Goal: Information Seeking & Learning: Learn about a topic

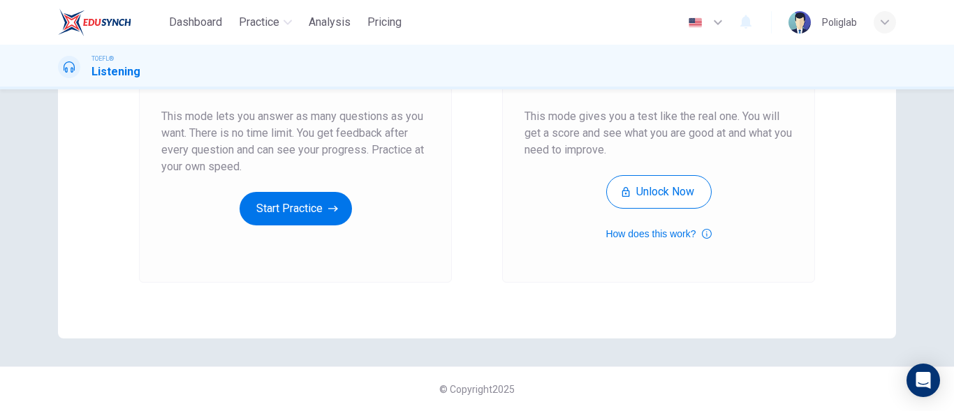
click at [924, 230] on div "Unlimited Practice Mock Test Unlimited Practice This mode lets you answer as ma…" at bounding box center [477, 250] width 954 height 322
click at [371, 245] on div "Unlimited Practice This mode lets you answer as many questions as you want. The…" at bounding box center [295, 96] width 313 height 374
click at [286, 202] on button "Start Practice" at bounding box center [295, 209] width 112 height 34
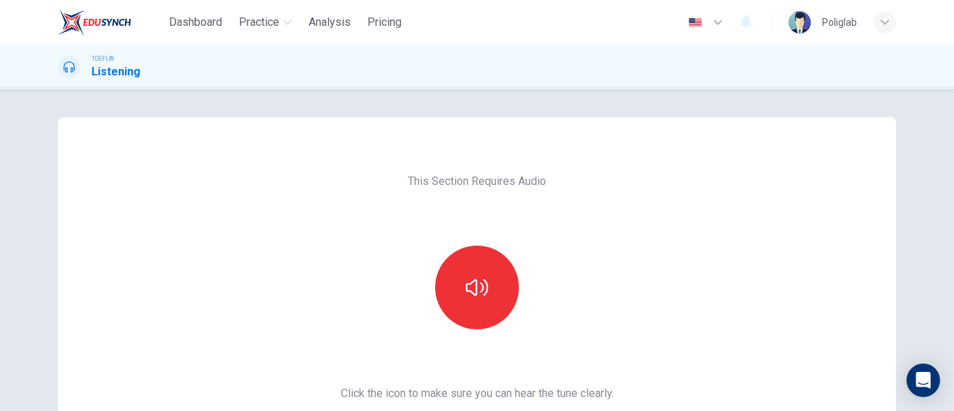
scroll to position [140, 0]
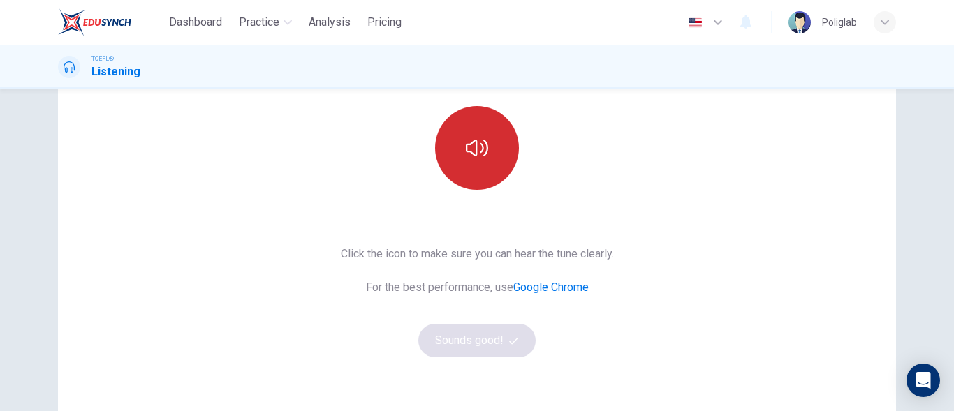
click at [472, 163] on button "button" at bounding box center [477, 148] width 84 height 84
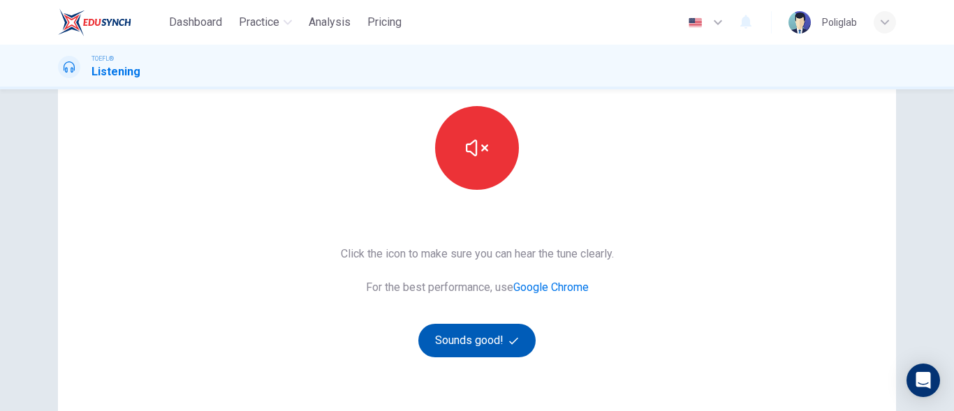
click at [489, 332] on button "Sounds good!" at bounding box center [476, 341] width 117 height 34
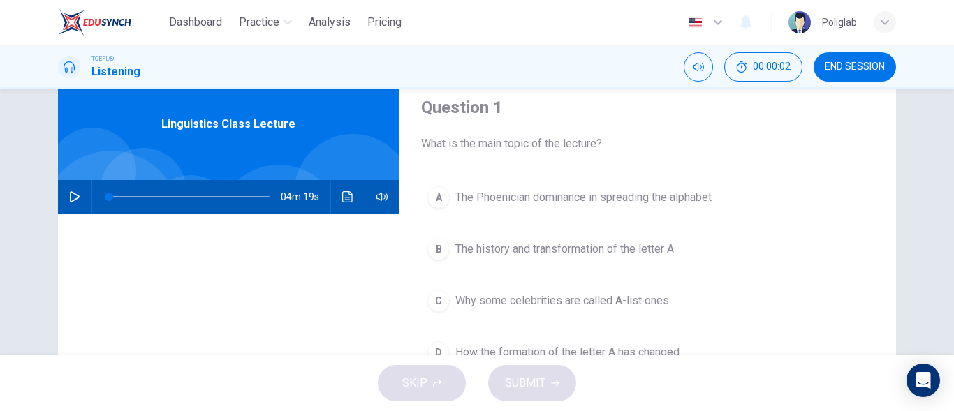
scroll to position [70, 0]
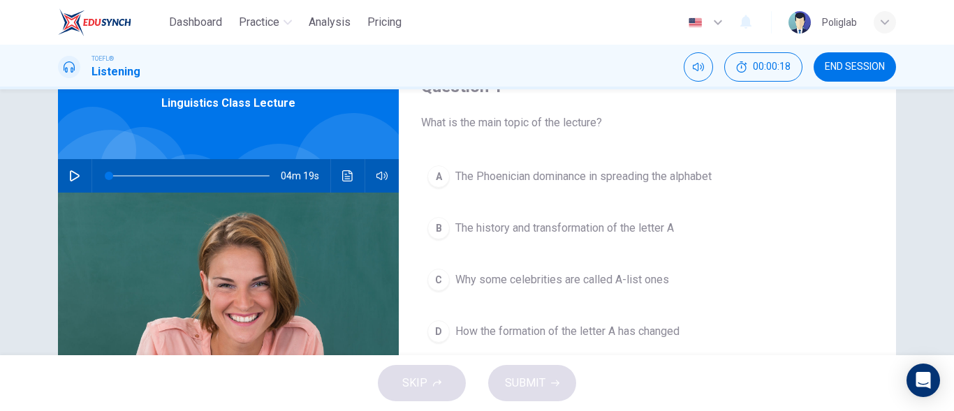
click at [80, 169] on button "button" at bounding box center [75, 176] width 22 height 34
type input "0"
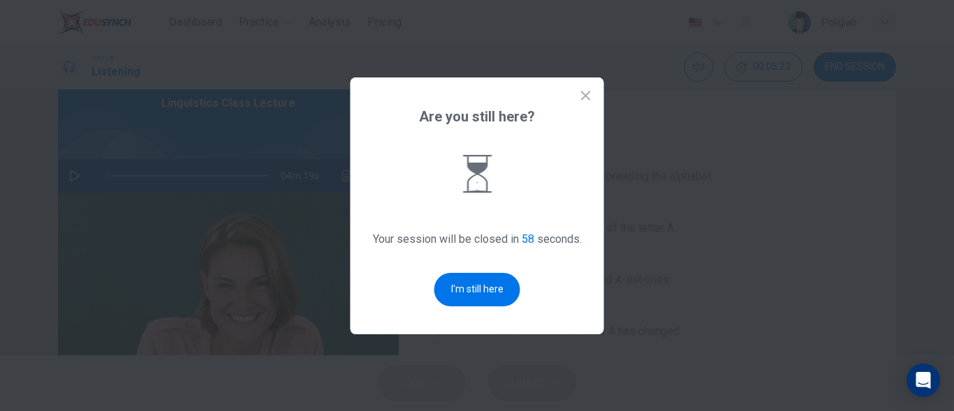
click at [587, 94] on icon at bounding box center [585, 95] width 9 height 9
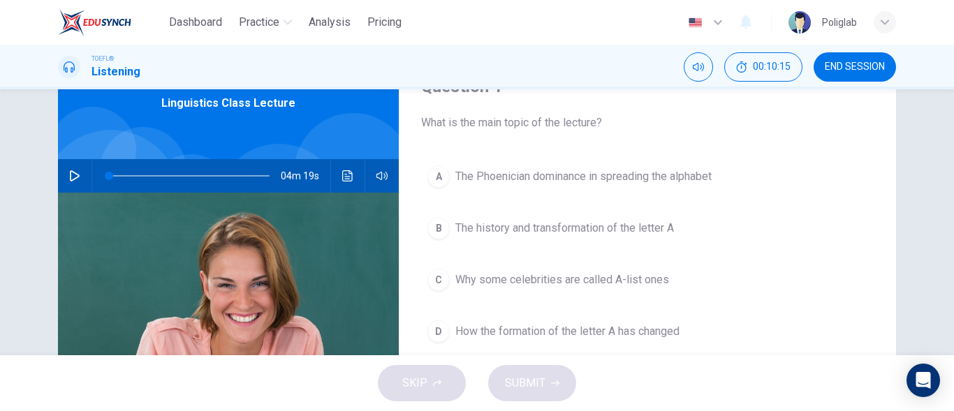
click at [343, 178] on icon "Click to see the audio transcription" at bounding box center [347, 175] width 11 height 11
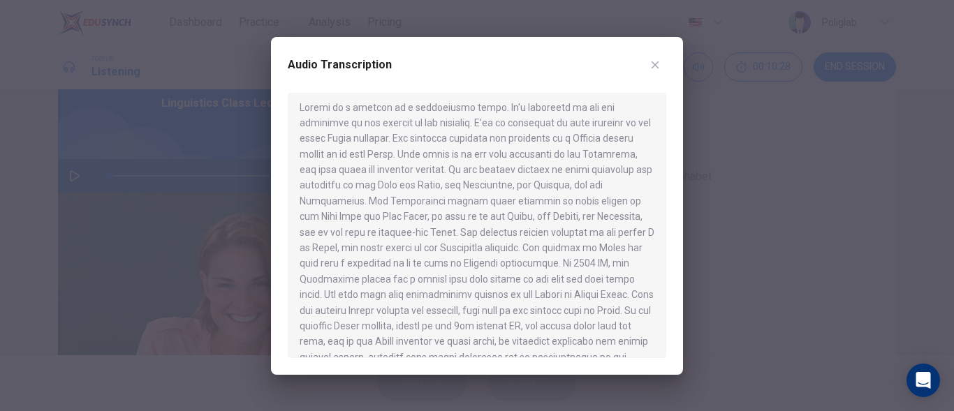
scroll to position [0, 0]
drag, startPoint x: 491, startPoint y: 114, endPoint x: 513, endPoint y: 201, distance: 90.1
click at [513, 201] on div at bounding box center [477, 225] width 378 height 265
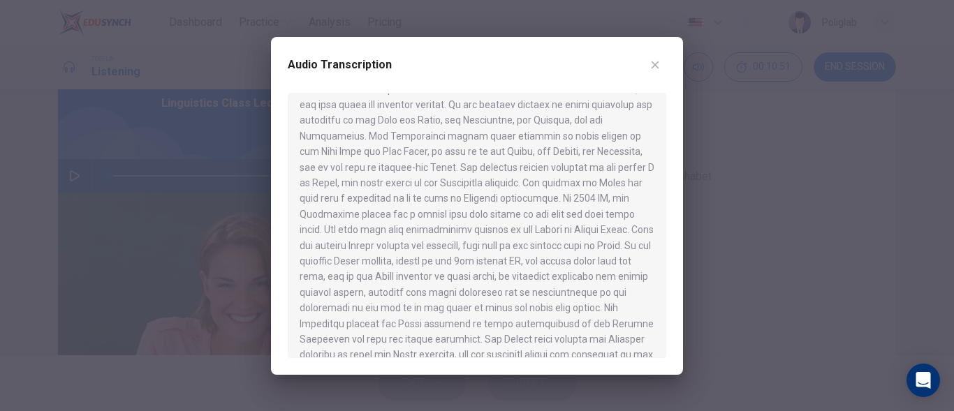
drag, startPoint x: 508, startPoint y: 202, endPoint x: 427, endPoint y: 200, distance: 81.7
click at [427, 200] on div at bounding box center [477, 225] width 378 height 265
drag, startPoint x: 445, startPoint y: 179, endPoint x: 478, endPoint y: 206, distance: 41.7
click at [478, 205] on div at bounding box center [477, 225] width 378 height 265
click at [545, 224] on div at bounding box center [477, 225] width 378 height 265
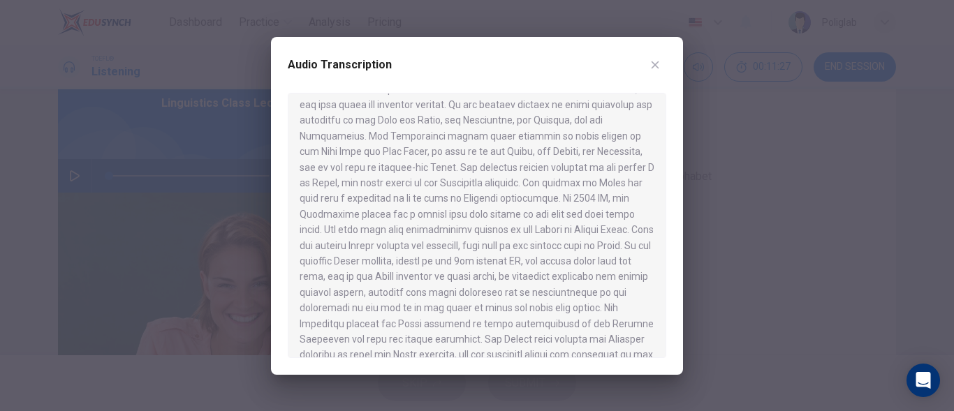
drag, startPoint x: 626, startPoint y: 242, endPoint x: 547, endPoint y: 223, distance: 80.3
click at [566, 224] on div at bounding box center [477, 225] width 378 height 265
drag, startPoint x: 545, startPoint y: 222, endPoint x: 628, endPoint y: 243, distance: 85.0
click at [628, 243] on div at bounding box center [477, 225] width 378 height 265
drag, startPoint x: 626, startPoint y: 249, endPoint x: 584, endPoint y: 226, distance: 47.5
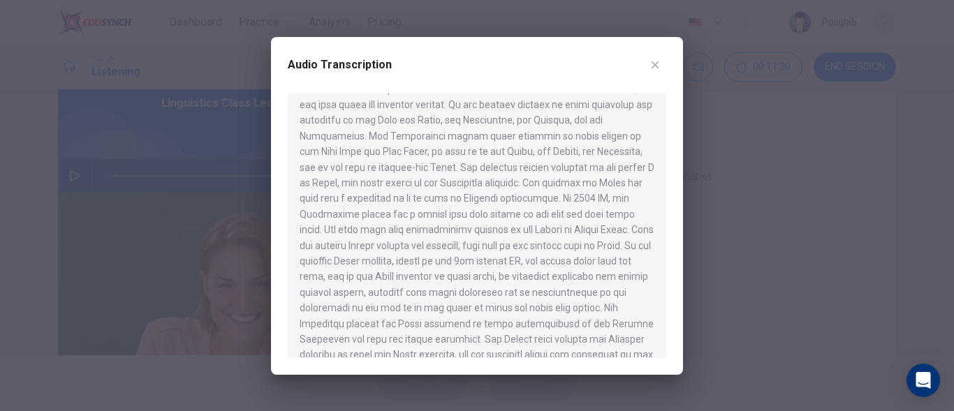
click at [584, 226] on div at bounding box center [477, 225] width 378 height 265
drag, startPoint x: 584, startPoint y: 226, endPoint x: 605, endPoint y: 248, distance: 30.1
click at [604, 248] on div at bounding box center [477, 225] width 378 height 265
drag, startPoint x: 552, startPoint y: 221, endPoint x: 602, endPoint y: 235, distance: 52.8
click at [577, 228] on div at bounding box center [477, 225] width 378 height 265
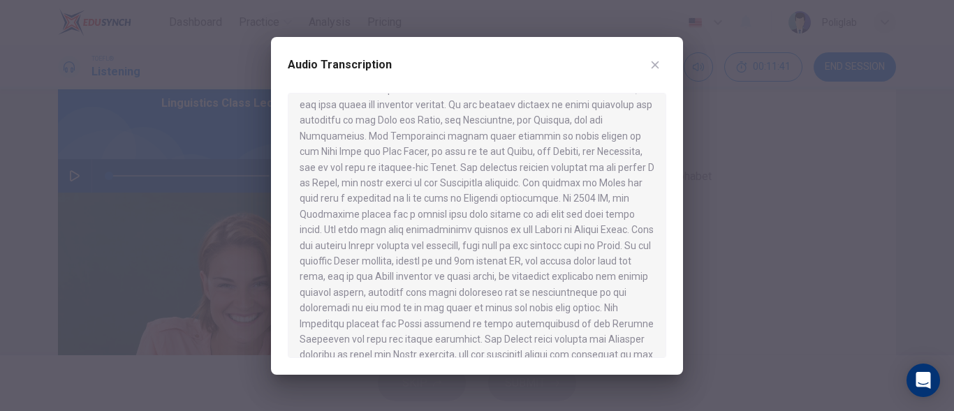
click at [614, 239] on div at bounding box center [477, 225] width 378 height 265
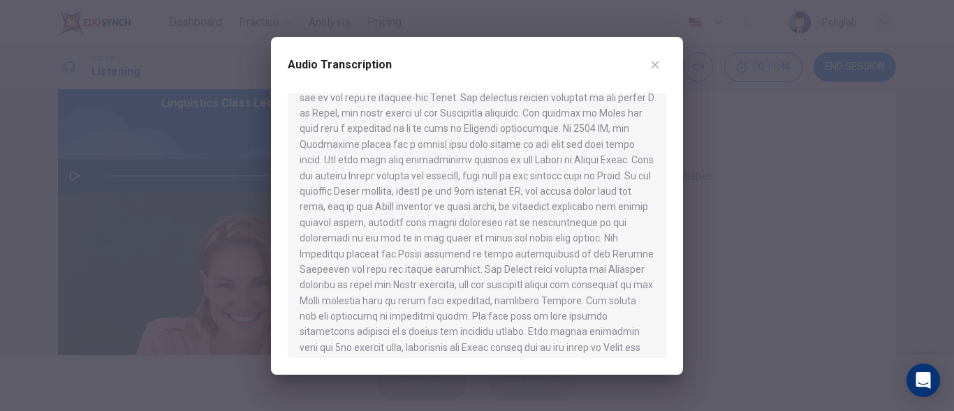
drag, startPoint x: 526, startPoint y: 193, endPoint x: 511, endPoint y: 193, distance: 15.4
click at [511, 193] on div at bounding box center [477, 225] width 378 height 265
drag, startPoint x: 434, startPoint y: 244, endPoint x: 495, endPoint y: 262, distance: 63.9
click at [510, 262] on div at bounding box center [477, 225] width 378 height 265
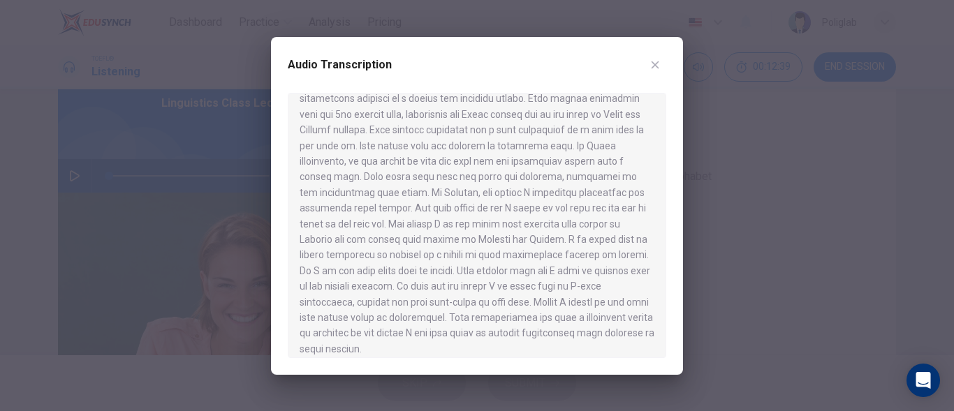
scroll to position [383, 0]
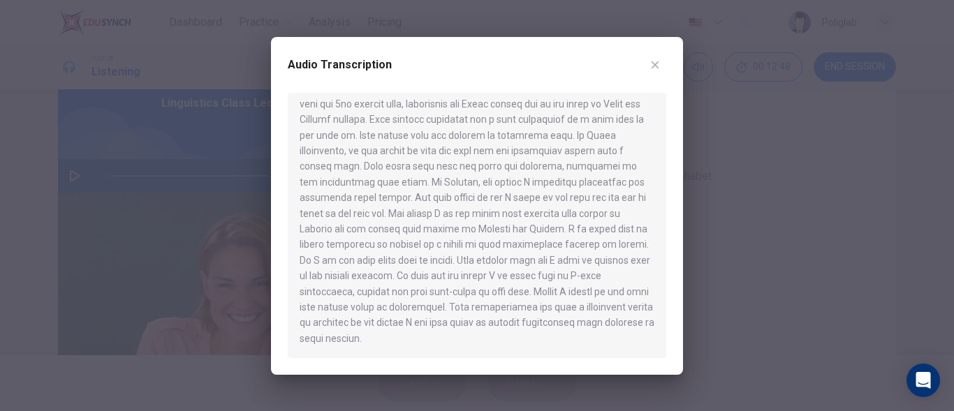
click at [656, 71] on button "button" at bounding box center [655, 65] width 22 height 22
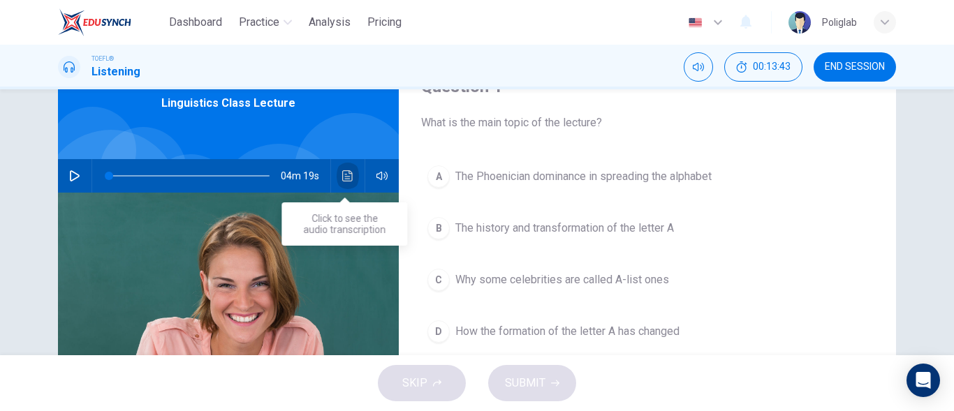
click at [343, 176] on icon "Click to see the audio transcription" at bounding box center [347, 175] width 11 height 11
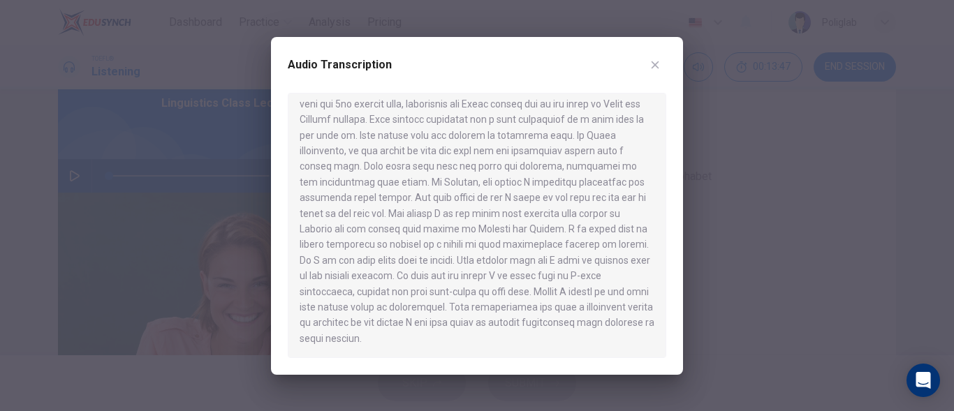
drag, startPoint x: 549, startPoint y: 245, endPoint x: 623, endPoint y: 251, distance: 73.6
click at [623, 251] on div at bounding box center [477, 225] width 378 height 265
drag, startPoint x: 466, startPoint y: 228, endPoint x: 559, endPoint y: 239, distance: 94.3
click at [560, 239] on div at bounding box center [477, 225] width 378 height 265
drag, startPoint x: 325, startPoint y: 246, endPoint x: 553, endPoint y: 241, distance: 227.7
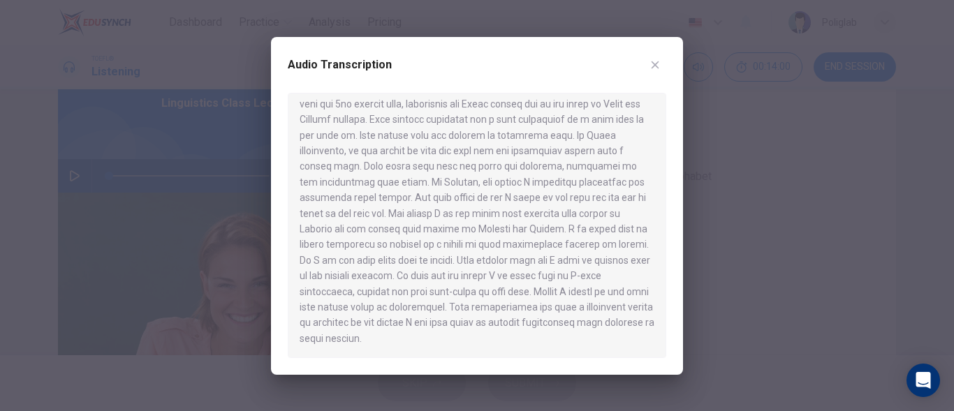
click at [549, 242] on div at bounding box center [477, 225] width 378 height 265
drag, startPoint x: 593, startPoint y: 248, endPoint x: 472, endPoint y: 267, distance: 123.0
click at [528, 267] on div at bounding box center [477, 225] width 378 height 265
drag, startPoint x: 591, startPoint y: 183, endPoint x: 600, endPoint y: 195, distance: 15.1
click at [600, 195] on div at bounding box center [477, 225] width 378 height 265
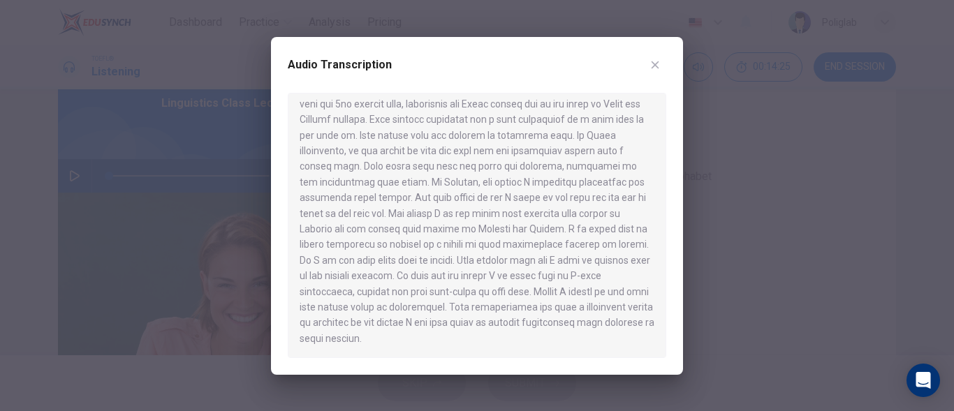
drag, startPoint x: 422, startPoint y: 218, endPoint x: 552, endPoint y: 222, distance: 129.9
click at [552, 222] on div at bounding box center [477, 225] width 378 height 265
click at [655, 65] on icon "button" at bounding box center [655, 65] width 8 height 8
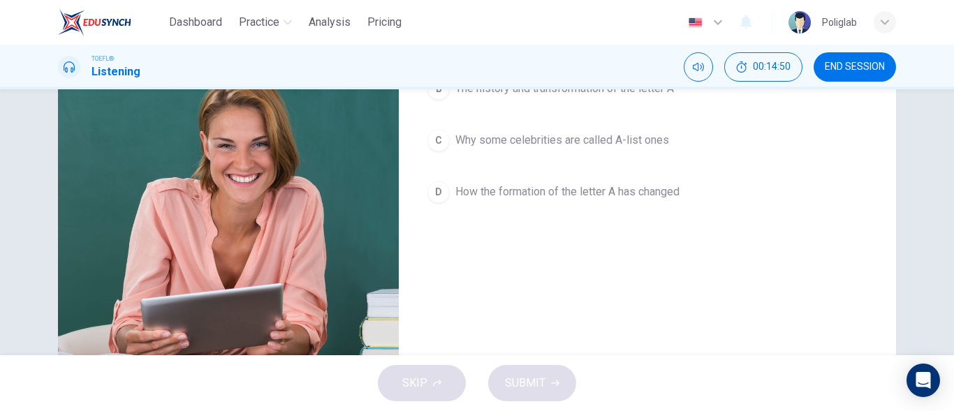
scroll to position [70, 0]
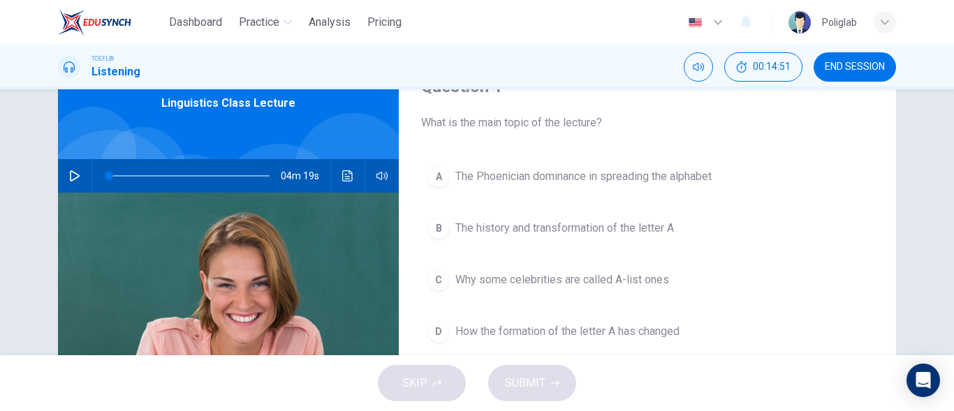
click at [658, 225] on span "The history and transformation of the letter A" at bounding box center [564, 228] width 219 height 17
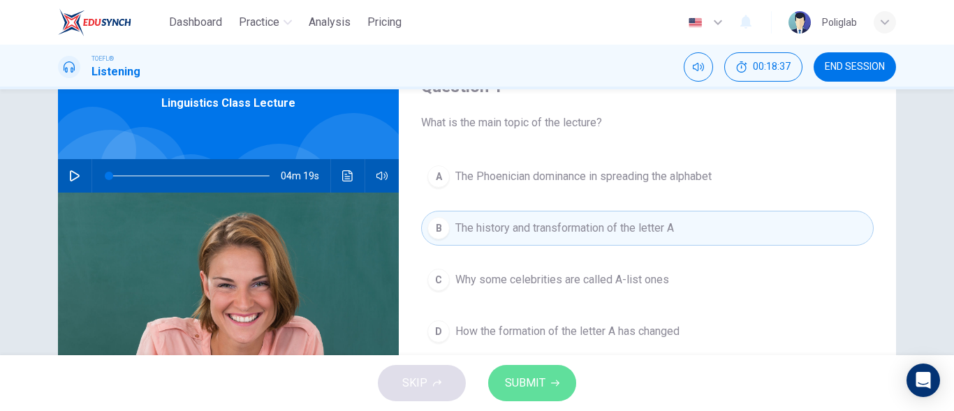
click at [559, 371] on button "SUBMIT" at bounding box center [532, 383] width 88 height 36
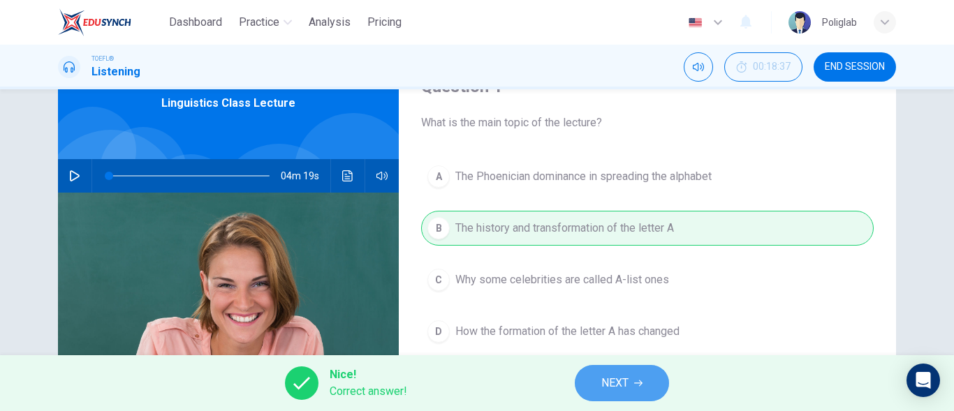
click at [658, 378] on button "NEXT" at bounding box center [622, 383] width 94 height 36
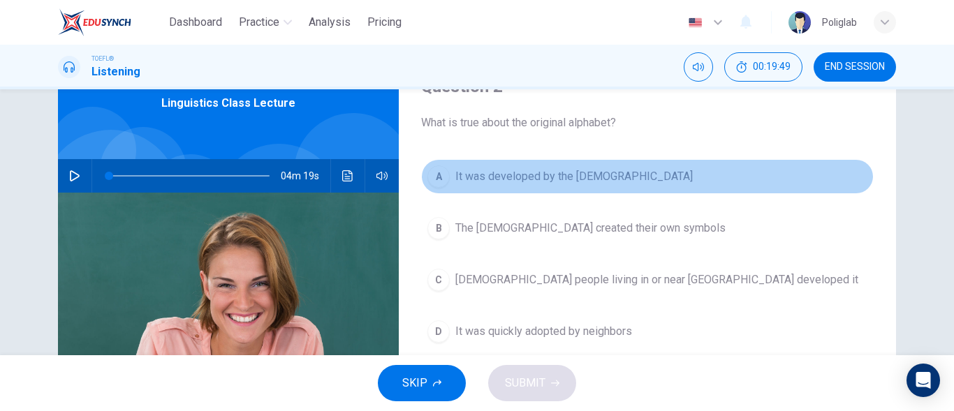
click at [619, 172] on span "It was developed by the [DEMOGRAPHIC_DATA]" at bounding box center [573, 176] width 237 height 17
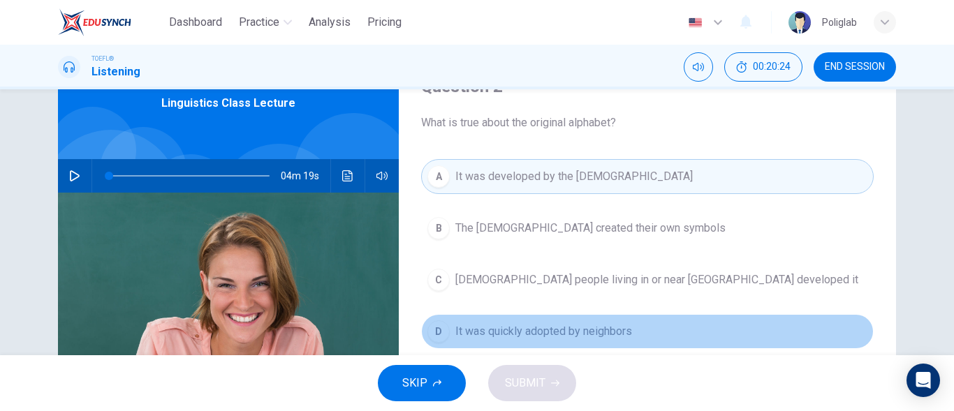
click at [531, 333] on span "It was quickly adopted by neighbors" at bounding box center [543, 331] width 177 height 17
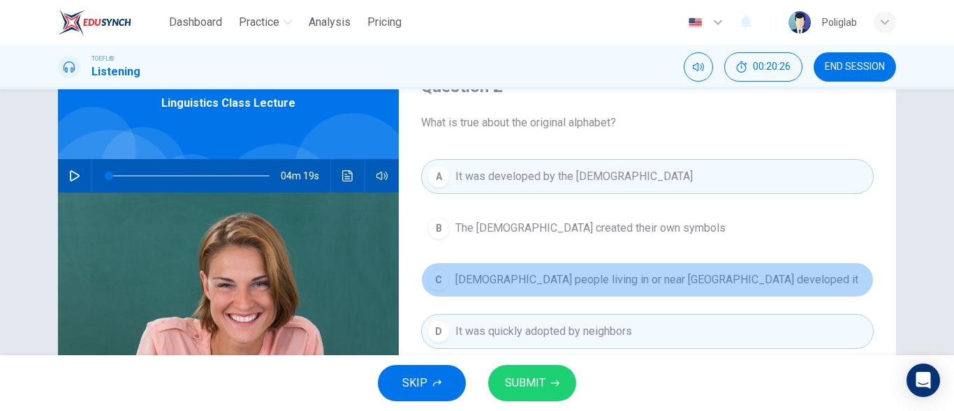
click at [538, 272] on span "[DEMOGRAPHIC_DATA] people living in or near [GEOGRAPHIC_DATA] developed it" at bounding box center [656, 280] width 403 height 17
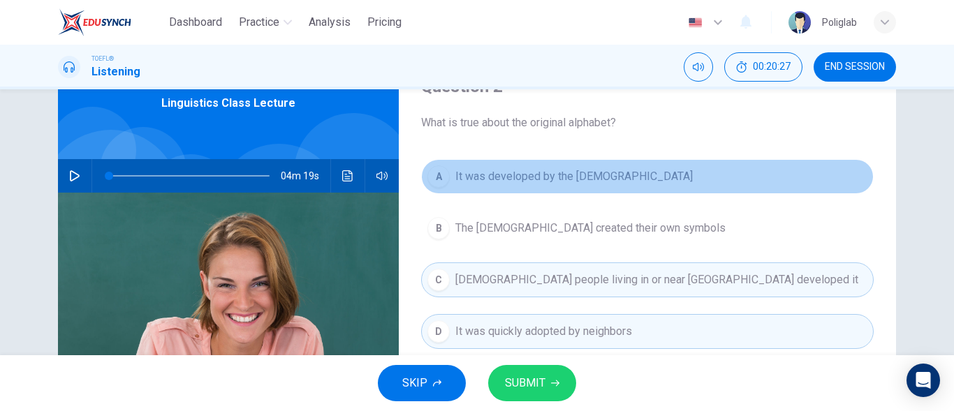
click at [597, 177] on span "It was developed by the [DEMOGRAPHIC_DATA]" at bounding box center [573, 176] width 237 height 17
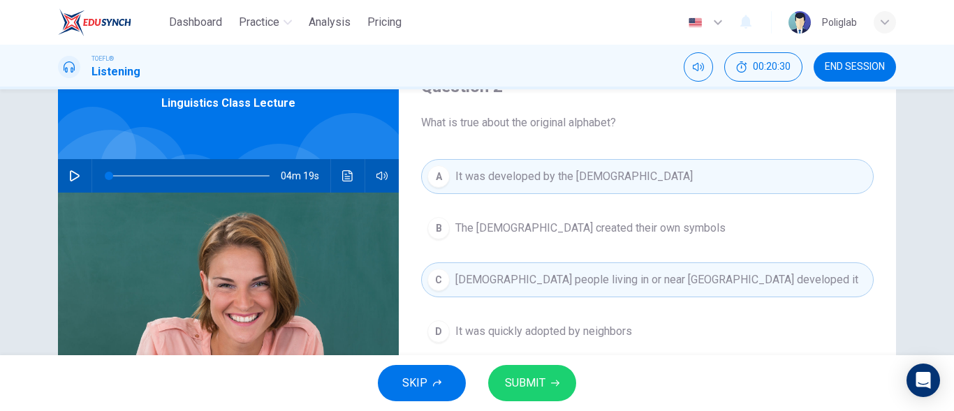
click at [631, 320] on button "D It was quickly adopted by neighbors" at bounding box center [647, 331] width 452 height 35
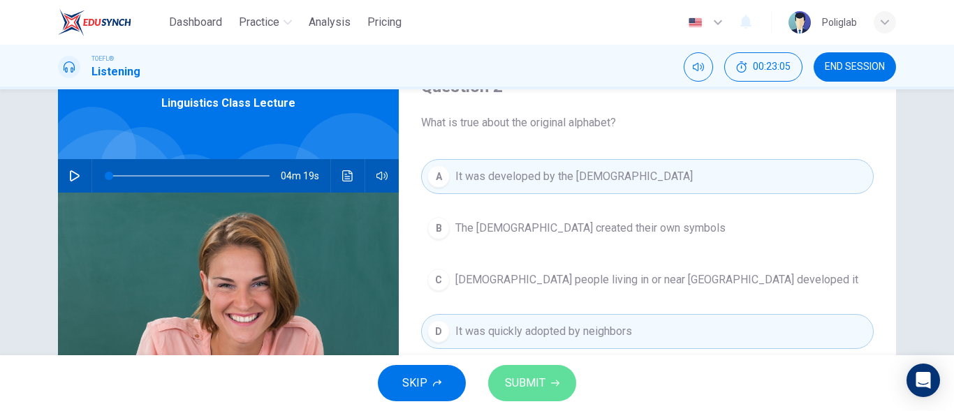
click at [552, 371] on button "SUBMIT" at bounding box center [532, 383] width 88 height 36
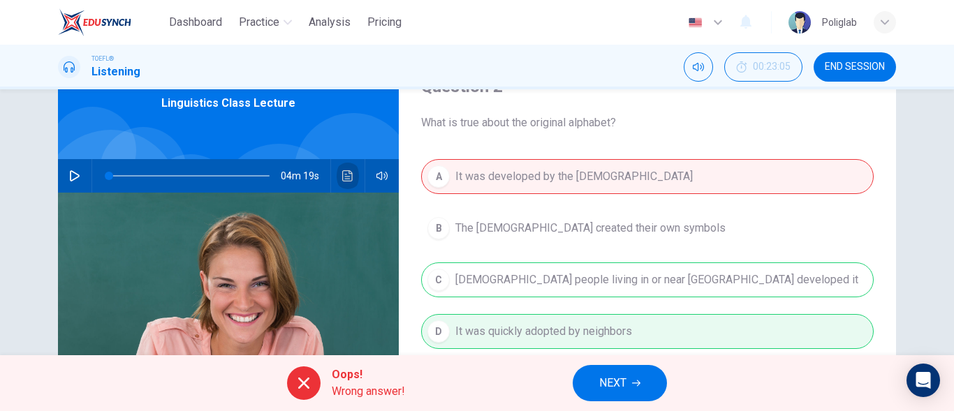
click at [343, 179] on icon "Click to see the audio transcription" at bounding box center [347, 175] width 10 height 11
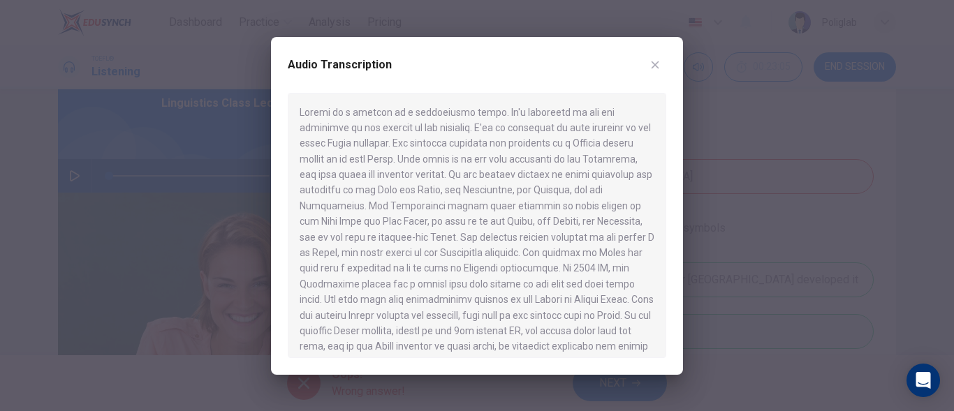
drag, startPoint x: 478, startPoint y: 114, endPoint x: 464, endPoint y: 131, distance: 22.4
click at [523, 125] on div at bounding box center [477, 225] width 378 height 265
click at [651, 57] on button "button" at bounding box center [655, 65] width 22 height 22
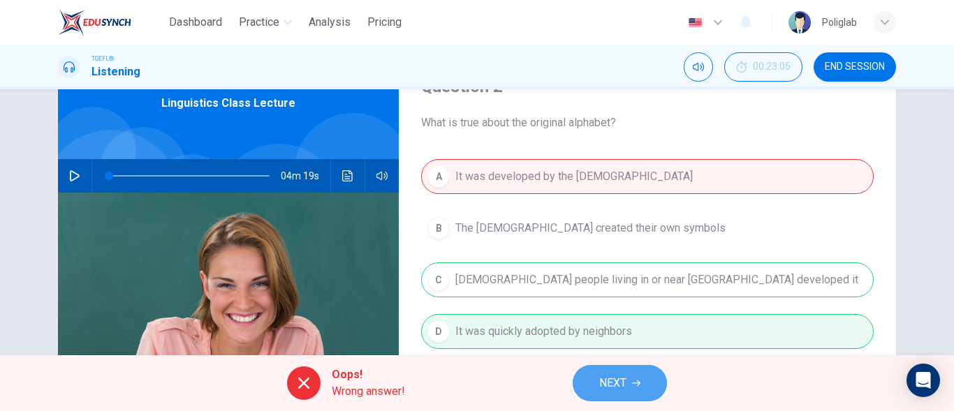
click at [623, 385] on span "NEXT" at bounding box center [612, 384] width 27 height 20
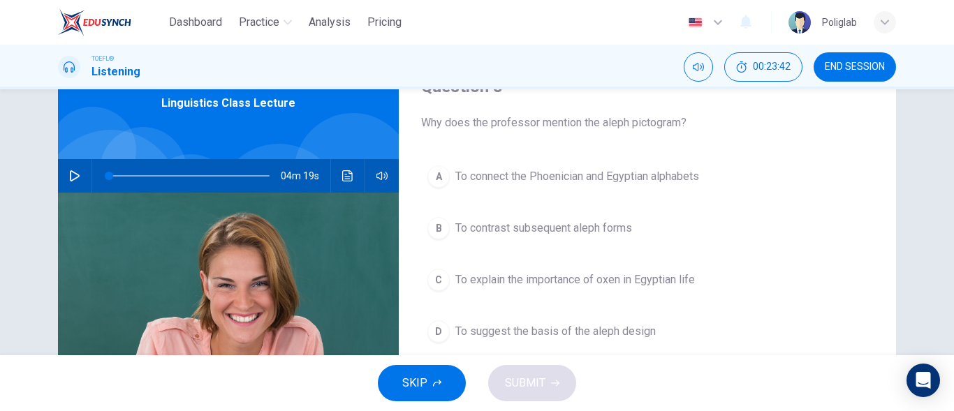
drag, startPoint x: 494, startPoint y: 128, endPoint x: 662, endPoint y: 120, distance: 167.8
click at [662, 120] on span "Why does the professor mention the aleph pictogram?" at bounding box center [647, 122] width 452 height 17
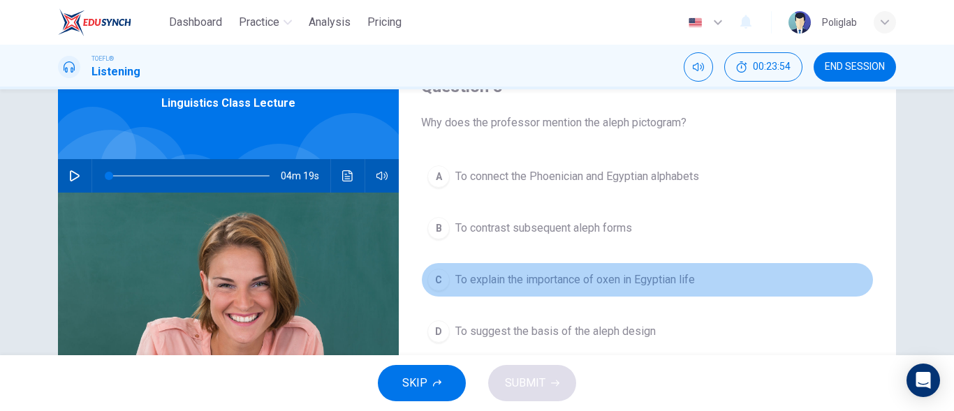
click at [612, 283] on span "To explain the importance of oxen in Egyptian life" at bounding box center [574, 280] width 239 height 17
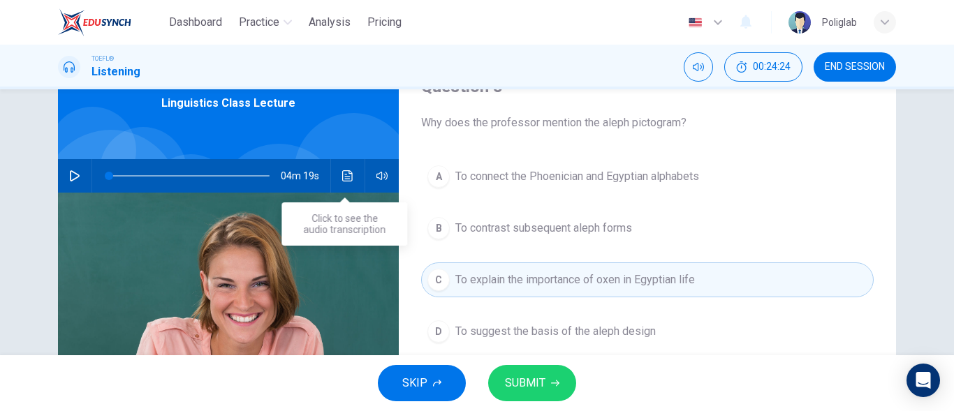
click at [349, 178] on icon "Click to see the audio transcription" at bounding box center [347, 175] width 10 height 11
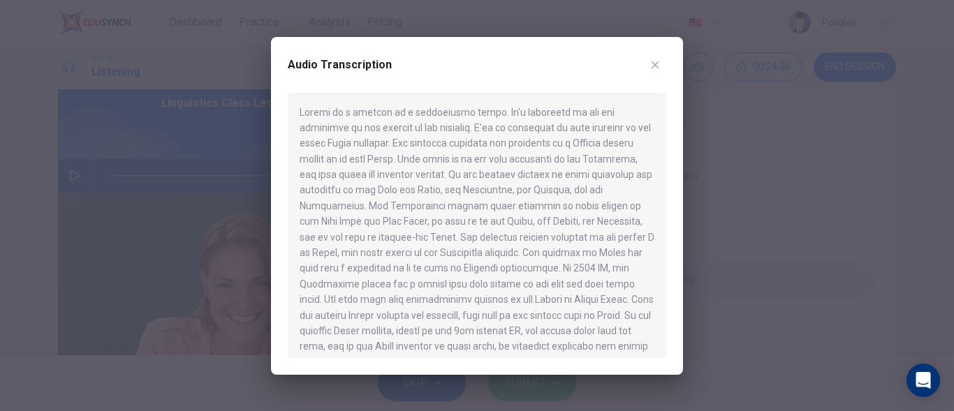
drag, startPoint x: 392, startPoint y: 193, endPoint x: 420, endPoint y: 251, distance: 63.7
click at [420, 251] on div at bounding box center [477, 225] width 378 height 265
drag, startPoint x: 420, startPoint y: 251, endPoint x: 597, endPoint y: 255, distance: 177.4
click at [597, 255] on div at bounding box center [477, 225] width 378 height 265
drag, startPoint x: 504, startPoint y: 268, endPoint x: 456, endPoint y: 267, distance: 48.2
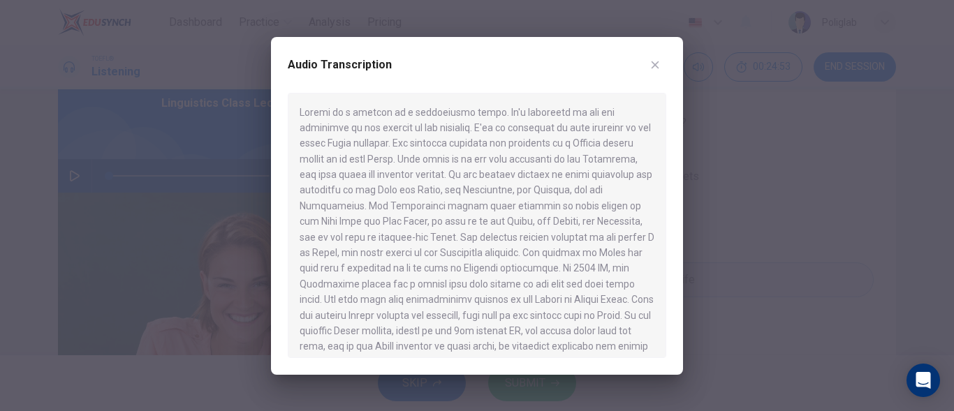
click at [456, 267] on div at bounding box center [477, 225] width 378 height 265
drag, startPoint x: 456, startPoint y: 267, endPoint x: 497, endPoint y: 266, distance: 41.2
click at [497, 266] on div at bounding box center [477, 225] width 378 height 265
click at [651, 64] on icon "button" at bounding box center [654, 64] width 11 height 11
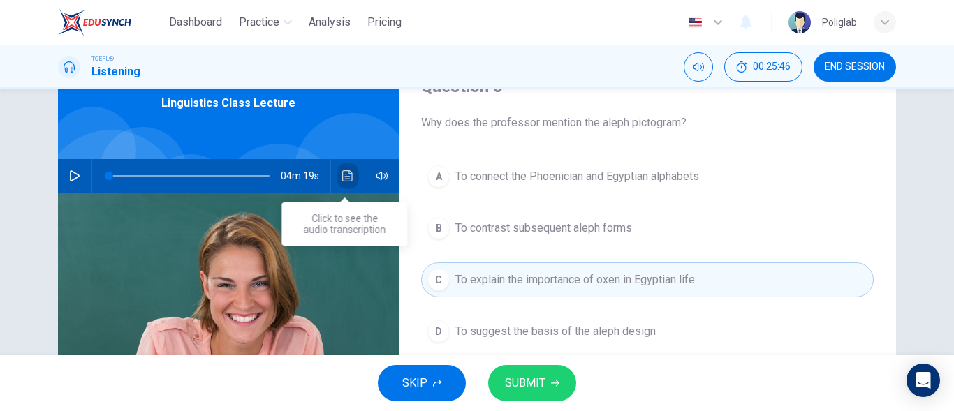
click at [347, 171] on icon "Click to see the audio transcription" at bounding box center [347, 175] width 10 height 11
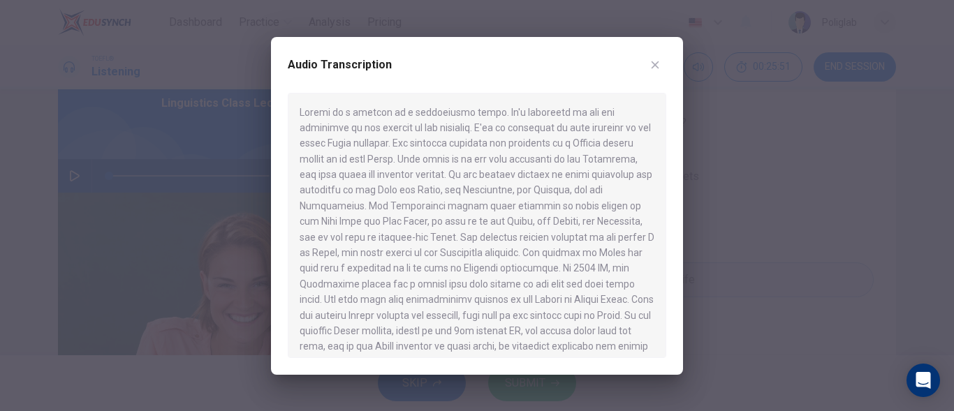
drag, startPoint x: 526, startPoint y: 256, endPoint x: 413, endPoint y: 286, distance: 117.0
click at [421, 288] on div at bounding box center [477, 225] width 378 height 265
drag, startPoint x: 411, startPoint y: 270, endPoint x: 413, endPoint y: 285, distance: 14.8
click at [416, 284] on div at bounding box center [477, 225] width 378 height 265
drag, startPoint x: 337, startPoint y: 288, endPoint x: 532, endPoint y: 311, distance: 196.1
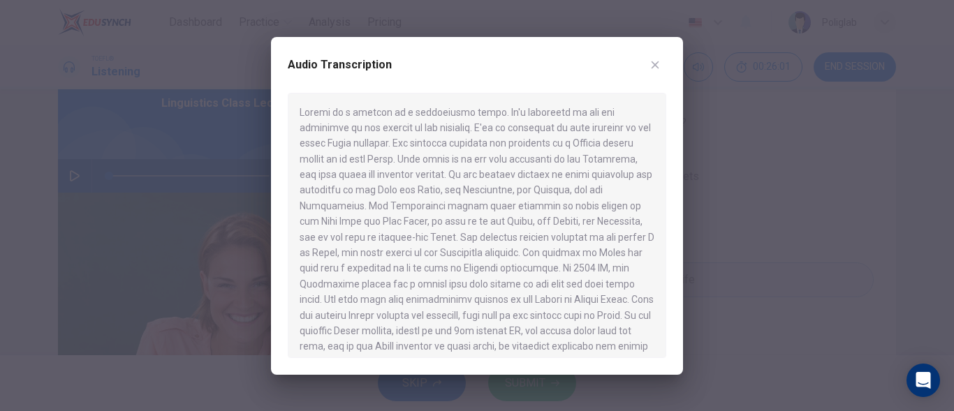
click at [532, 311] on div at bounding box center [477, 225] width 378 height 265
click at [660, 59] on button "button" at bounding box center [655, 65] width 22 height 22
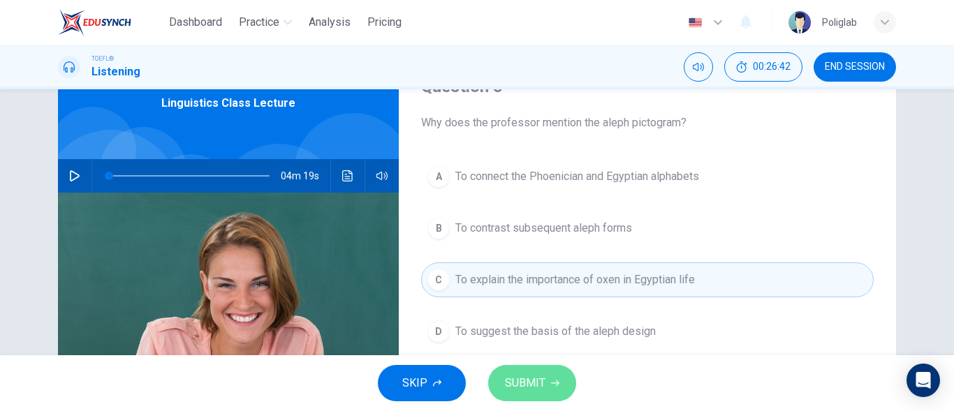
click at [535, 377] on span "SUBMIT" at bounding box center [525, 384] width 40 height 20
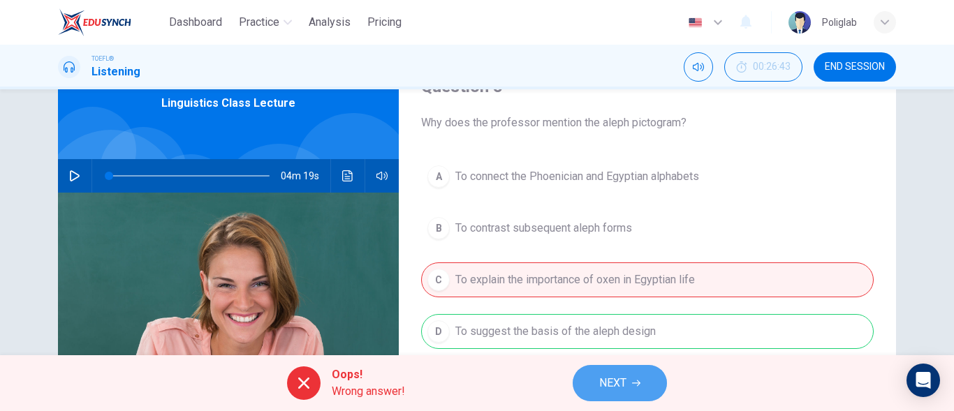
click at [640, 380] on icon "button" at bounding box center [636, 383] width 8 height 8
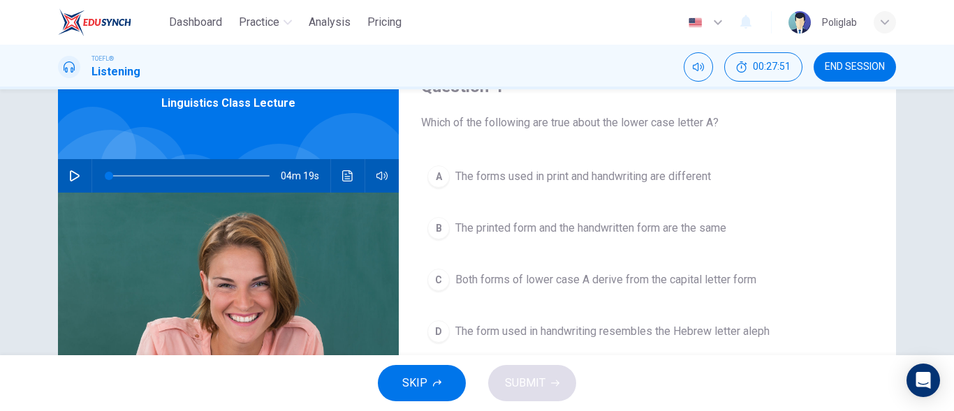
drag, startPoint x: 691, startPoint y: 191, endPoint x: 673, endPoint y: 180, distance: 21.0
click at [686, 187] on button "A The forms used in print and handwriting are different" at bounding box center [647, 176] width 452 height 35
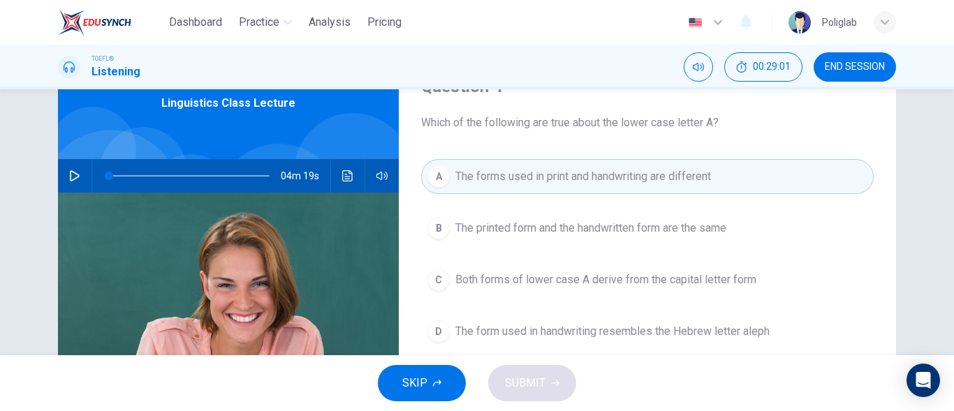
click at [335, 178] on div "04m 19s" at bounding box center [228, 176] width 341 height 34
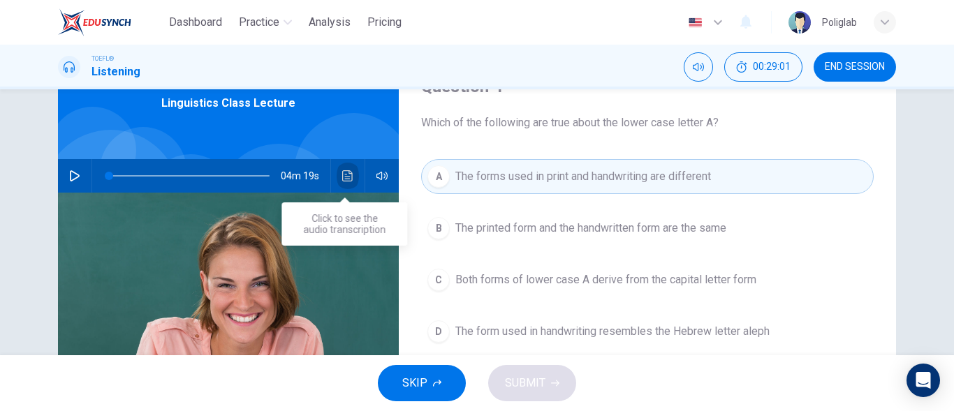
click at [337, 177] on button "Click to see the audio transcription" at bounding box center [348, 176] width 22 height 34
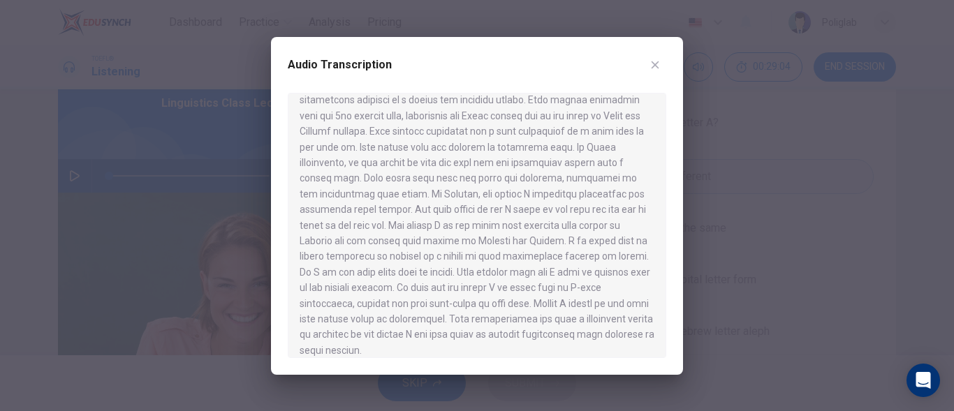
scroll to position [383, 0]
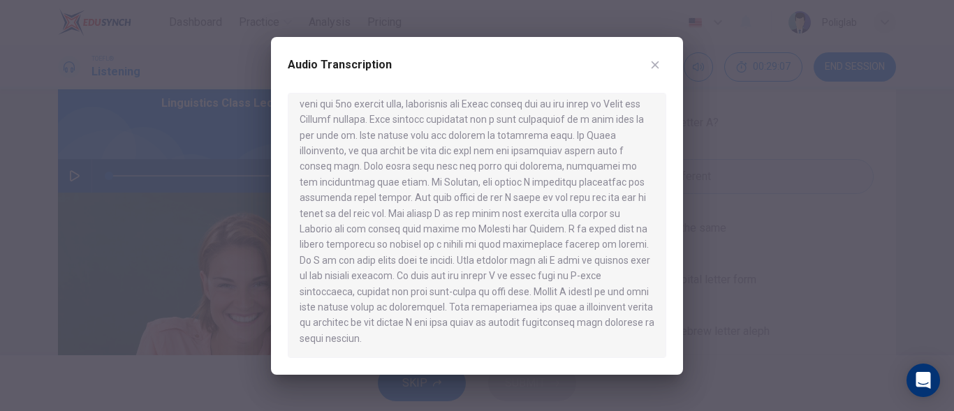
drag, startPoint x: 406, startPoint y: 150, endPoint x: 623, endPoint y: 151, distance: 217.1
click at [623, 151] on div at bounding box center [477, 225] width 378 height 265
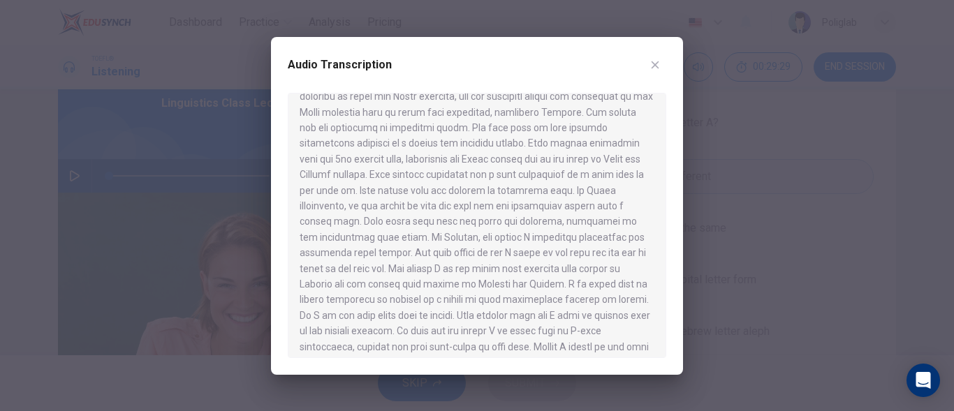
scroll to position [323, 0]
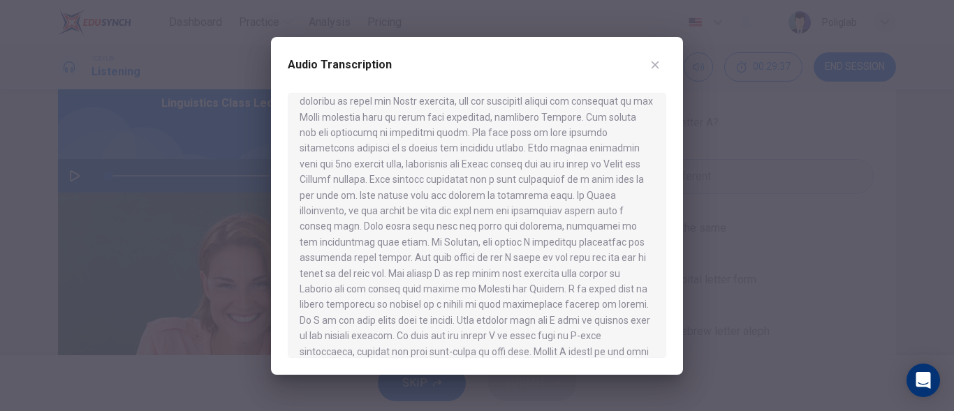
drag, startPoint x: 309, startPoint y: 194, endPoint x: 364, endPoint y: 195, distance: 55.2
click at [364, 195] on div at bounding box center [477, 225] width 378 height 265
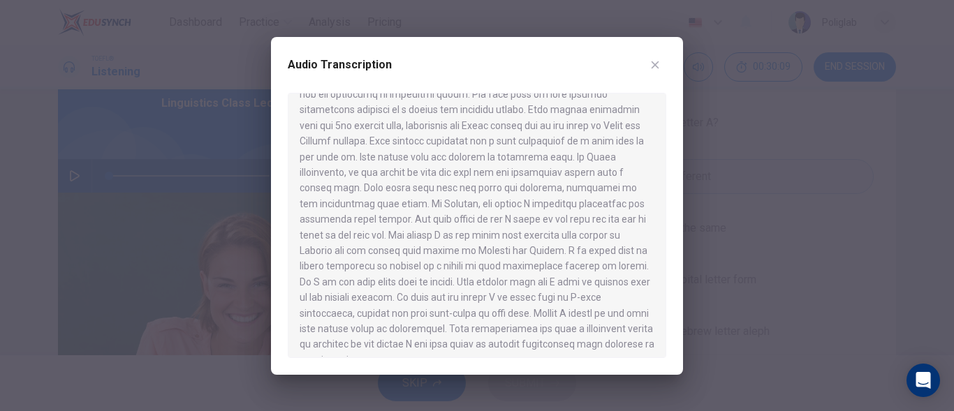
scroll to position [383, 0]
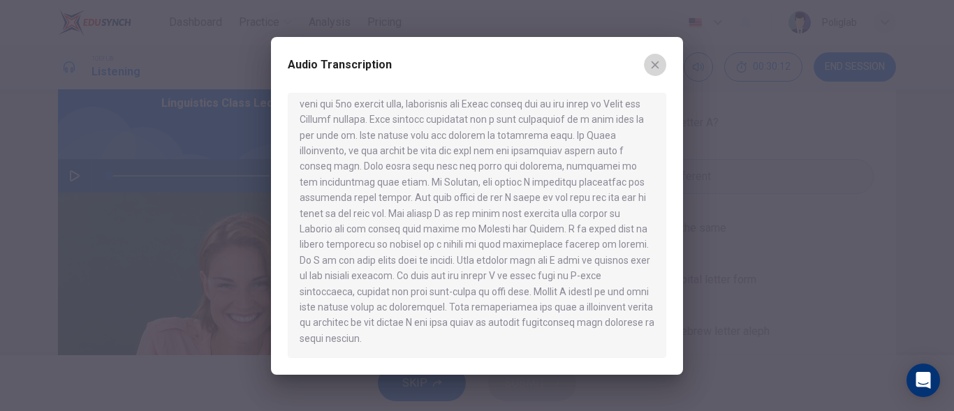
click at [658, 55] on button "button" at bounding box center [655, 65] width 22 height 22
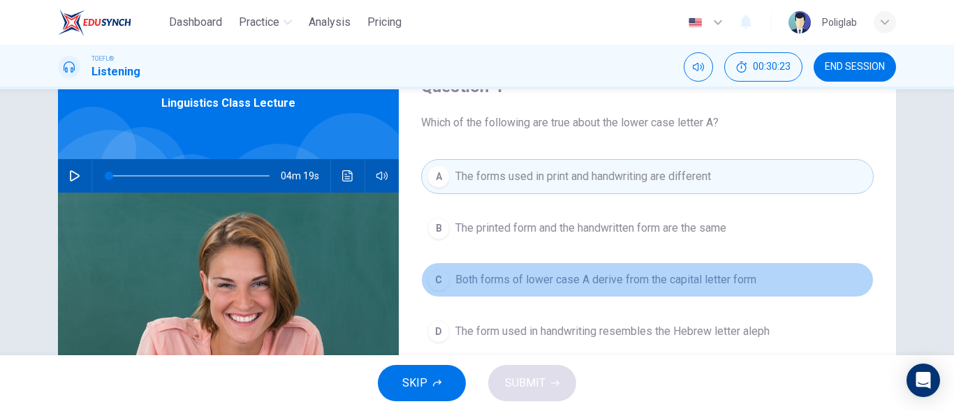
click at [693, 274] on span "Both forms of lower case A derive from the capital letter form" at bounding box center [605, 280] width 301 height 17
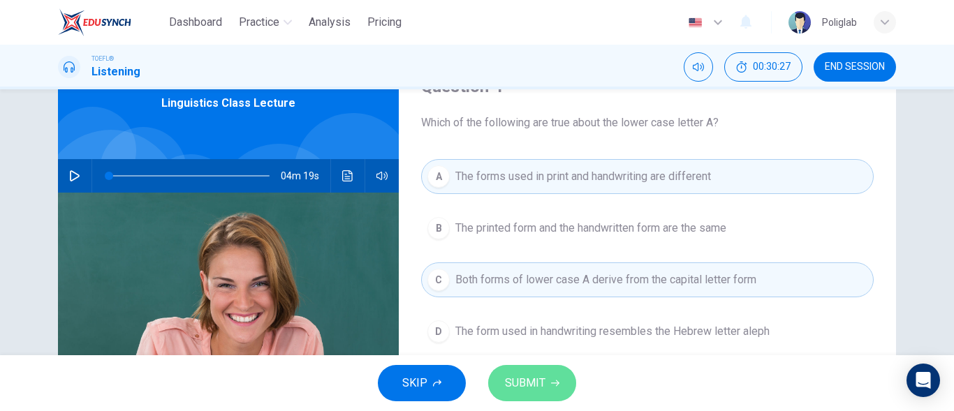
click at [538, 380] on span "SUBMIT" at bounding box center [525, 384] width 40 height 20
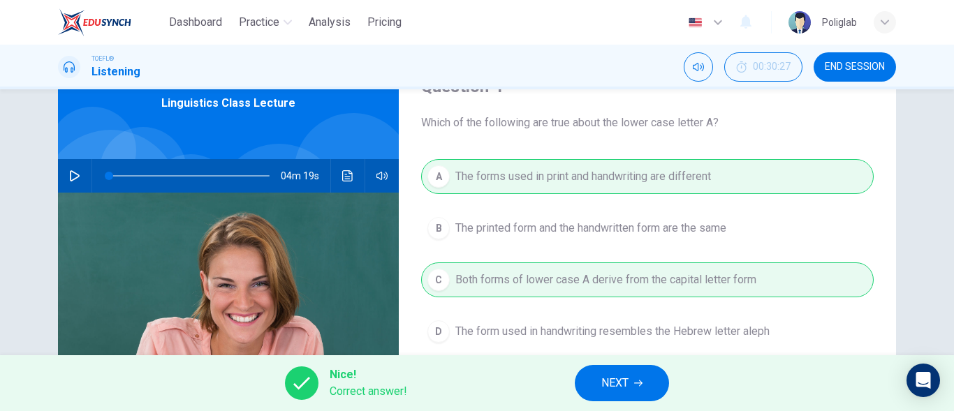
click at [630, 382] on button "NEXT" at bounding box center [622, 383] width 94 height 36
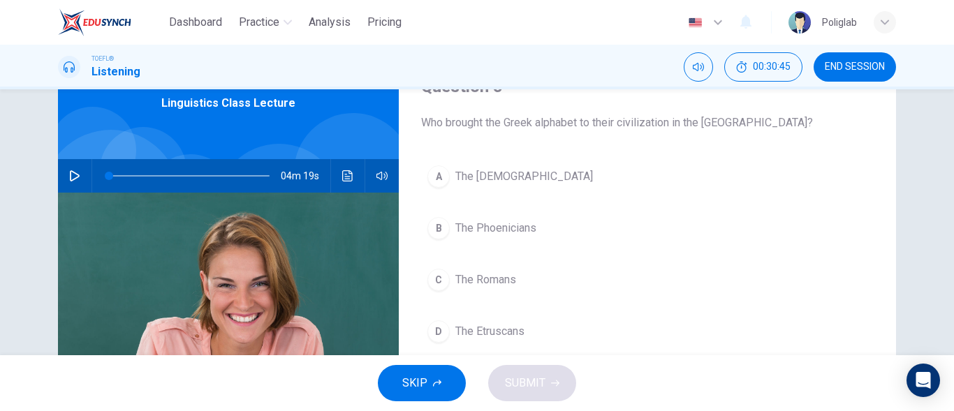
click at [496, 284] on span "The Romans" at bounding box center [485, 280] width 61 height 17
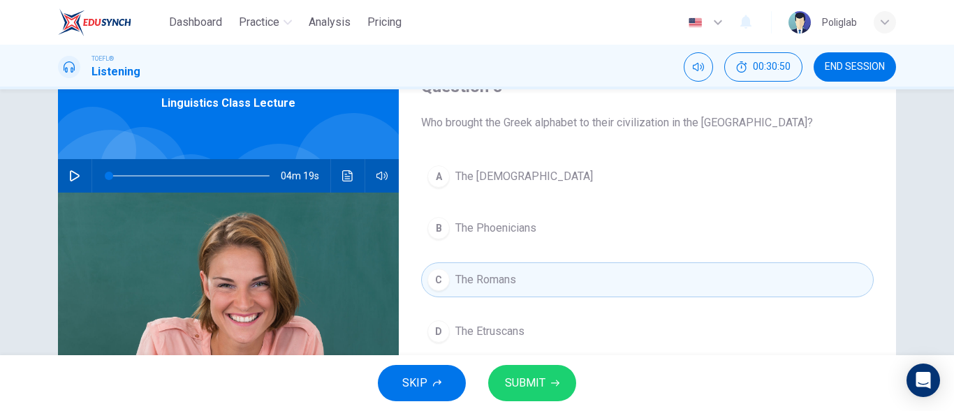
click at [517, 376] on span "SUBMIT" at bounding box center [525, 384] width 40 height 20
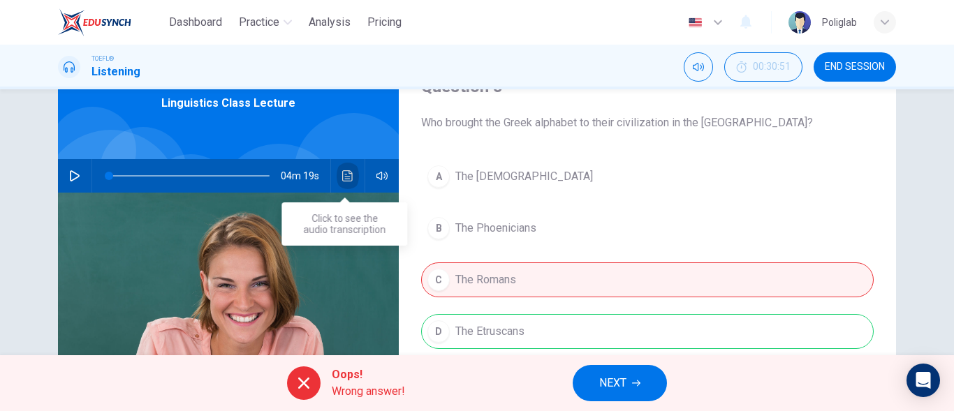
click at [337, 172] on button "Click to see the audio transcription" at bounding box center [348, 176] width 22 height 34
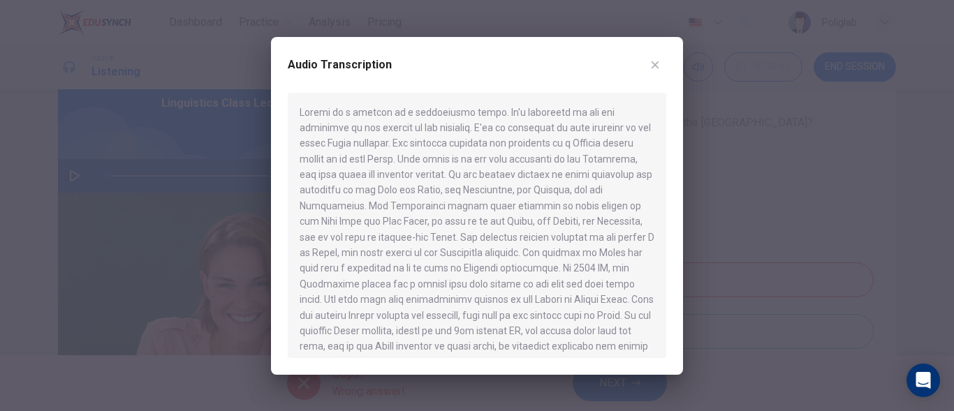
drag, startPoint x: 495, startPoint y: 221, endPoint x: 545, endPoint y: 219, distance: 49.6
click at [545, 219] on div at bounding box center [477, 225] width 378 height 265
click at [658, 61] on icon "button" at bounding box center [655, 65] width 8 height 8
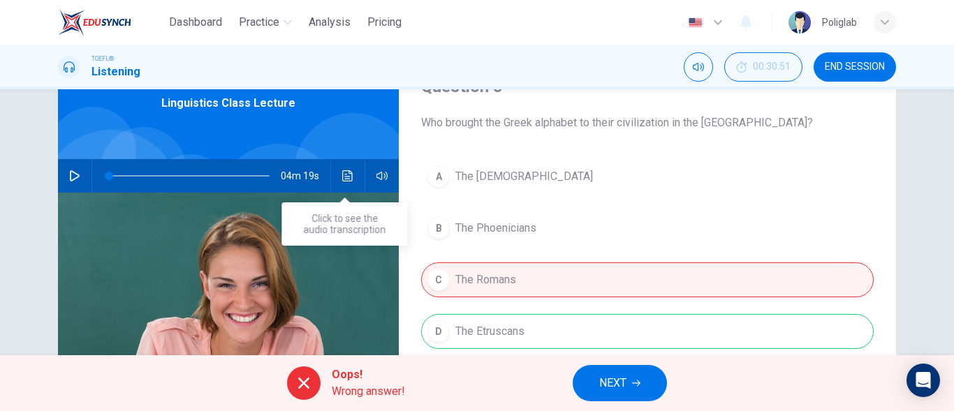
click at [344, 175] on icon "Click to see the audio transcription" at bounding box center [347, 175] width 11 height 11
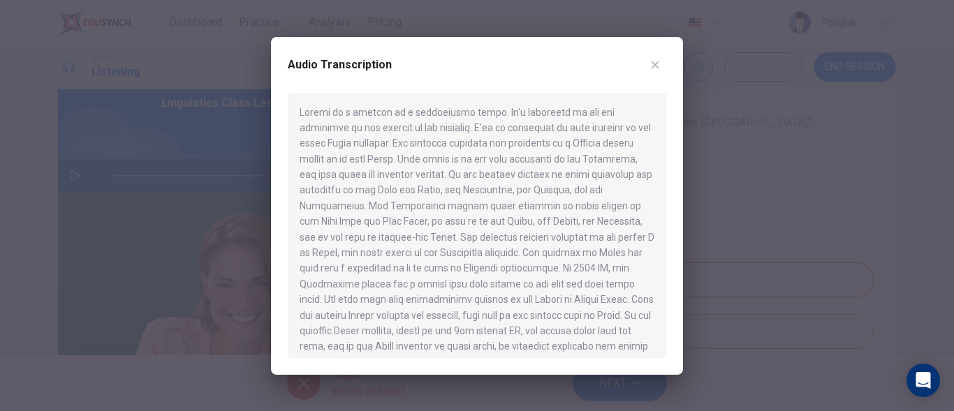
click at [568, 224] on div at bounding box center [477, 225] width 378 height 265
click at [657, 64] on icon "button" at bounding box center [654, 64] width 11 height 11
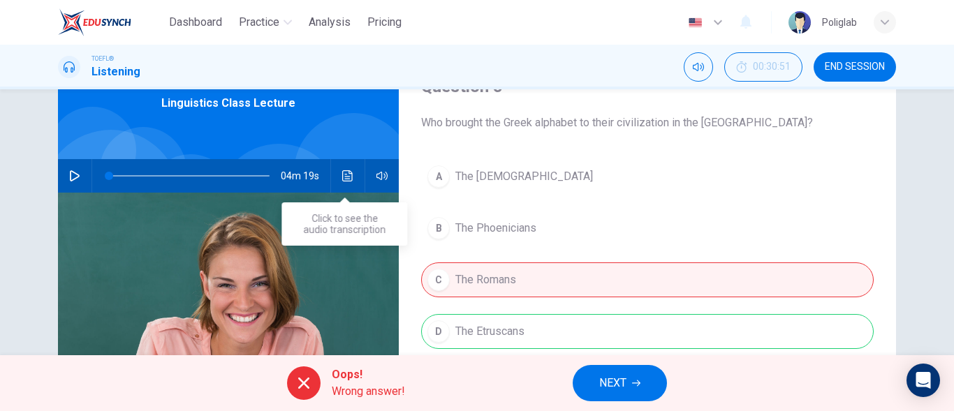
click at [342, 174] on icon "Click to see the audio transcription" at bounding box center [347, 175] width 10 height 11
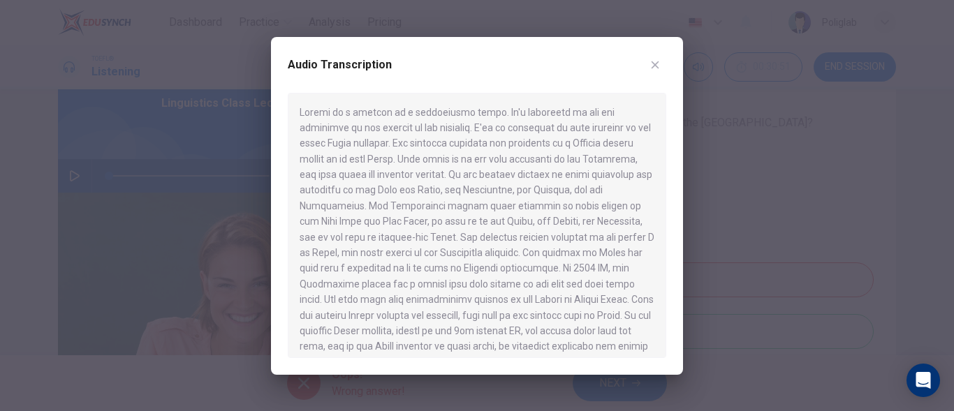
drag, startPoint x: 467, startPoint y: 153, endPoint x: 527, endPoint y: 175, distance: 63.8
click at [527, 175] on div at bounding box center [477, 225] width 378 height 265
drag, startPoint x: 500, startPoint y: 180, endPoint x: 520, endPoint y: 216, distance: 41.6
click at [520, 216] on div at bounding box center [477, 225] width 378 height 265
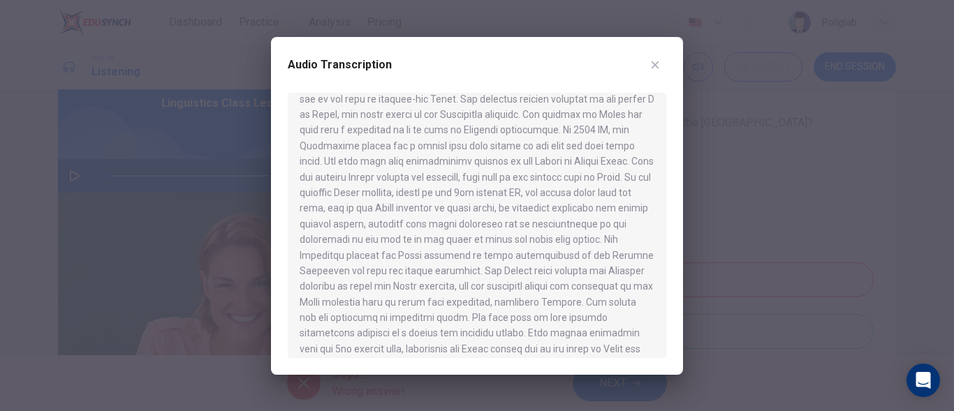
scroll to position [140, 0]
click at [598, 238] on div at bounding box center [477, 225] width 378 height 265
click at [656, 65] on icon "button" at bounding box center [655, 65] width 8 height 8
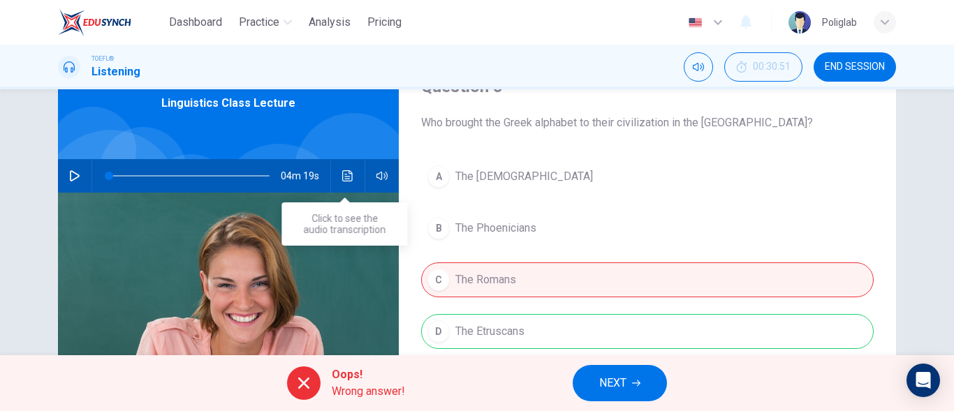
click at [347, 179] on icon "Click to see the audio transcription" at bounding box center [347, 175] width 11 height 11
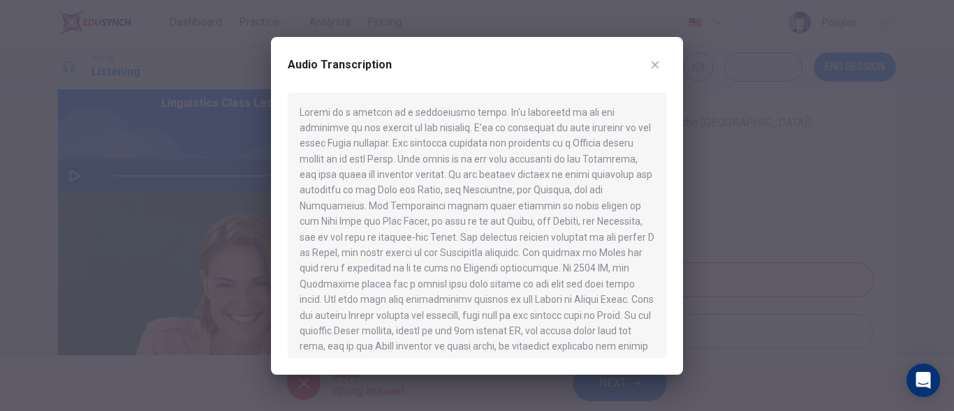
drag, startPoint x: 582, startPoint y: 238, endPoint x: 604, endPoint y: 263, distance: 33.6
click at [604, 263] on div at bounding box center [477, 225] width 378 height 265
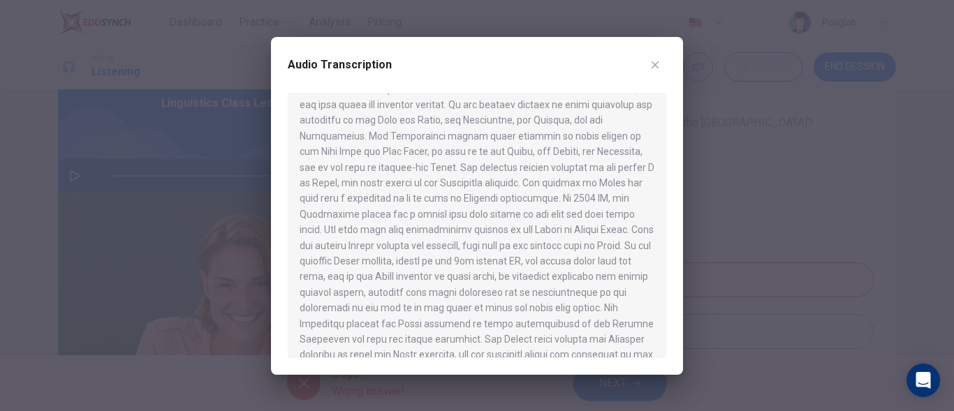
drag, startPoint x: 584, startPoint y: 232, endPoint x: 591, endPoint y: 269, distance: 37.8
click at [591, 269] on div at bounding box center [477, 225] width 378 height 265
drag, startPoint x: 444, startPoint y: 244, endPoint x: 593, endPoint y: 256, distance: 149.8
click at [593, 256] on div at bounding box center [477, 225] width 378 height 265
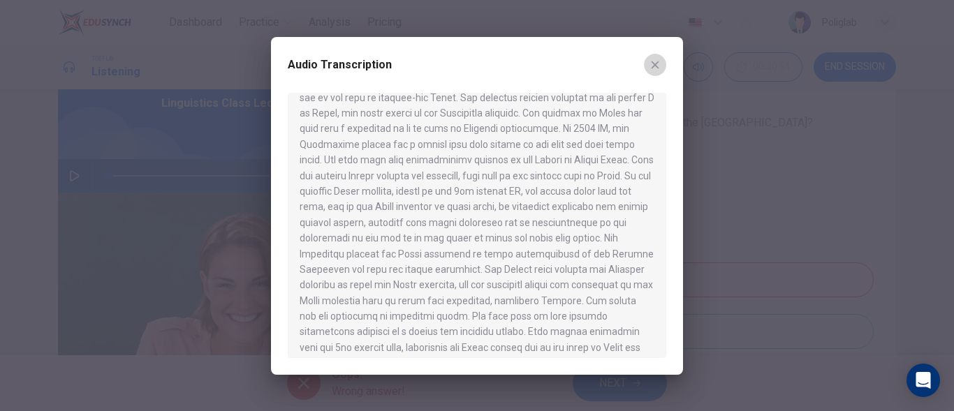
click at [652, 64] on icon "button" at bounding box center [654, 64] width 11 height 11
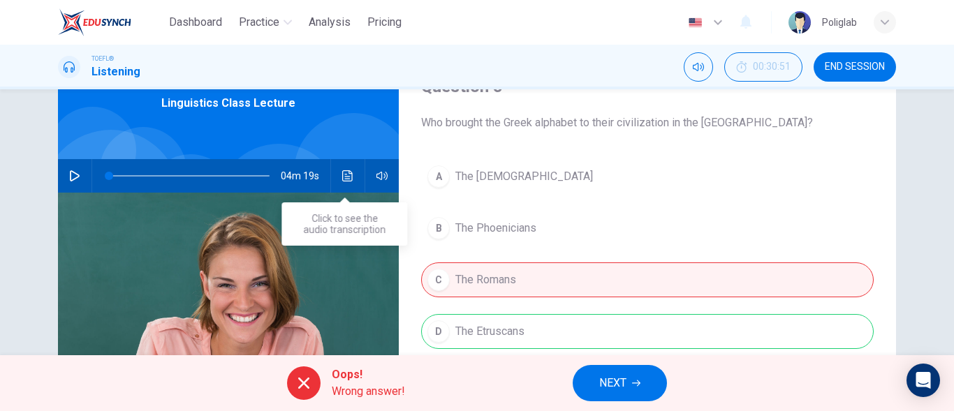
click at [343, 174] on icon "Click to see the audio transcription" at bounding box center [347, 175] width 10 height 11
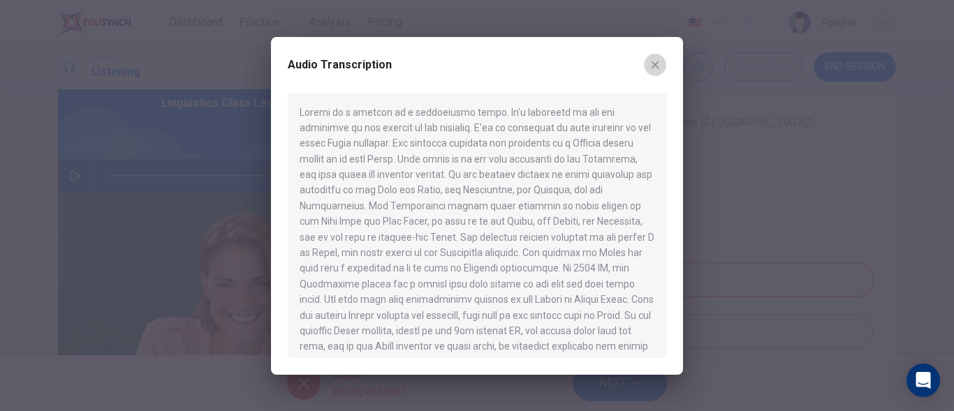
click at [653, 64] on icon "button" at bounding box center [655, 65] width 8 height 8
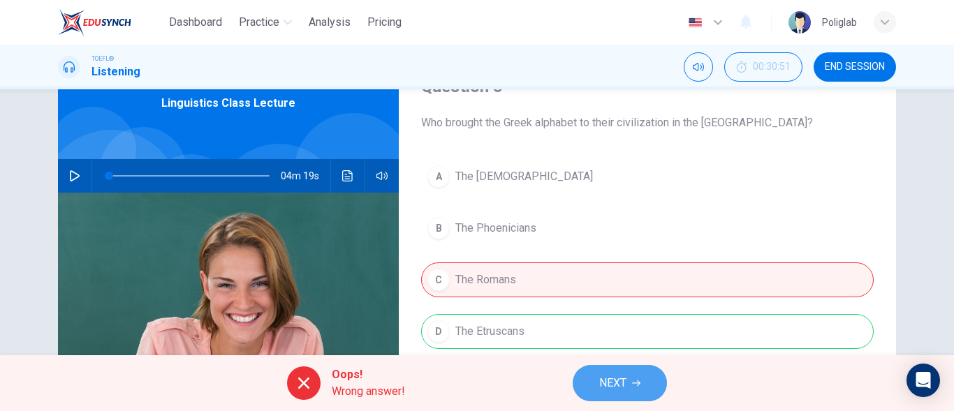
click at [619, 378] on span "NEXT" at bounding box center [612, 384] width 27 height 20
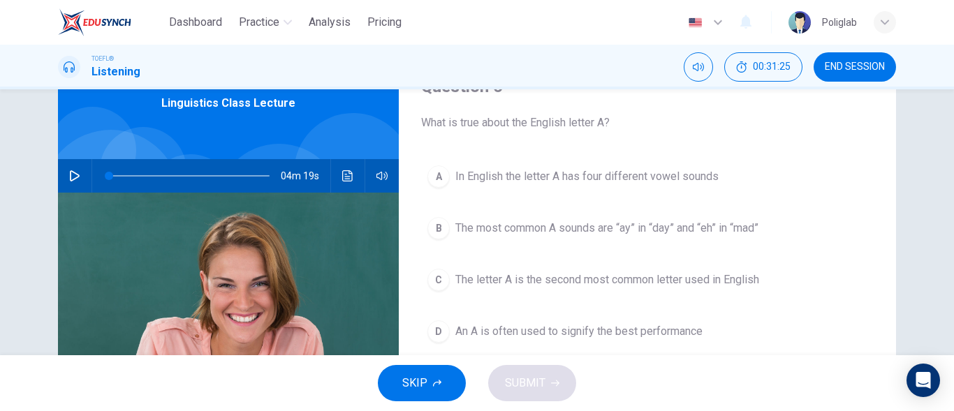
click at [538, 330] on span "An A is often used to signify the best performance" at bounding box center [578, 331] width 247 height 17
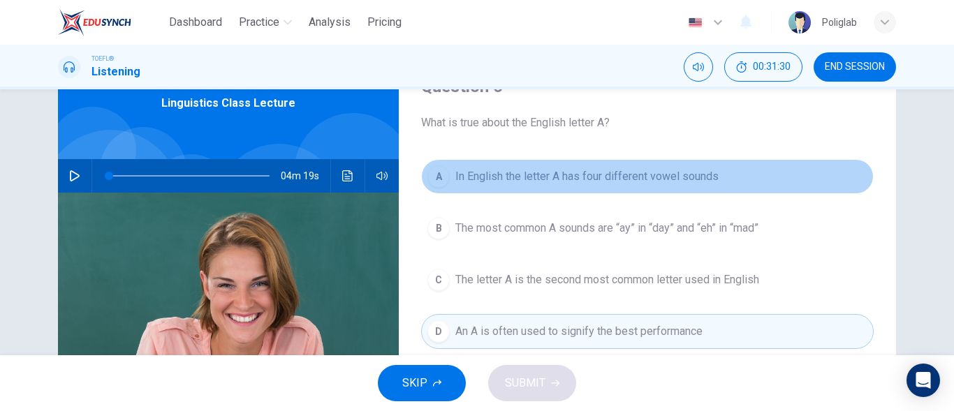
click at [561, 182] on span "In English the letter A has four different vowel sounds" at bounding box center [586, 176] width 263 height 17
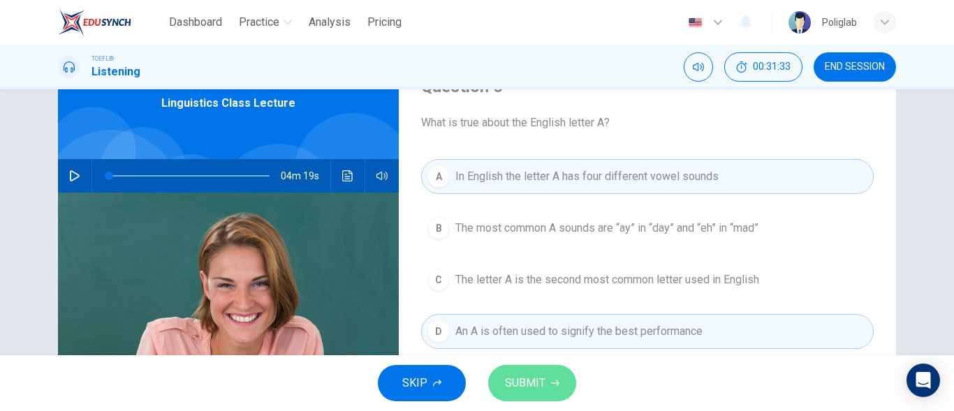
click at [547, 370] on button "SUBMIT" at bounding box center [532, 383] width 88 height 36
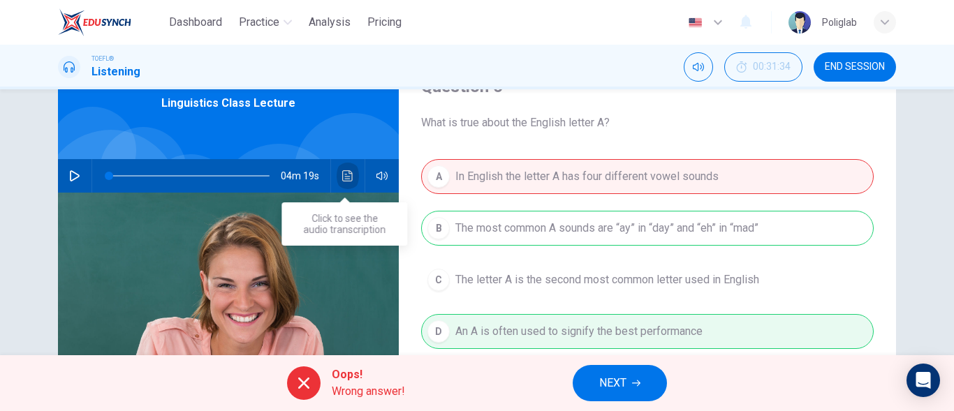
click at [337, 175] on button "Click to see the audio transcription" at bounding box center [348, 176] width 22 height 34
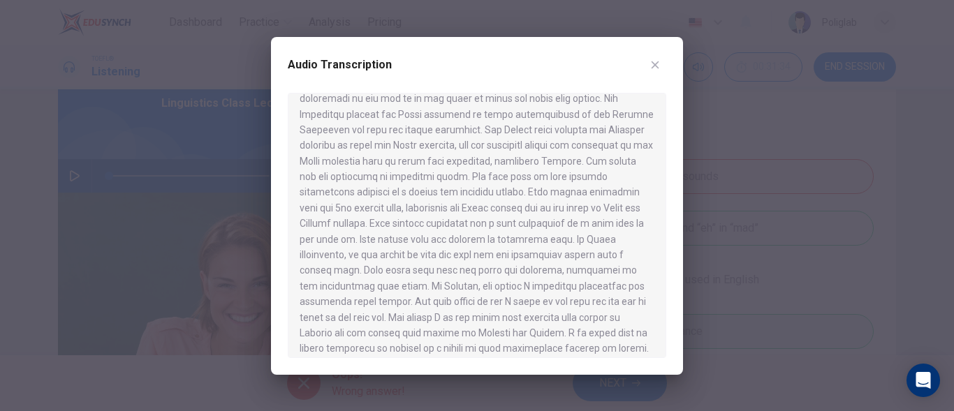
scroll to position [349, 0]
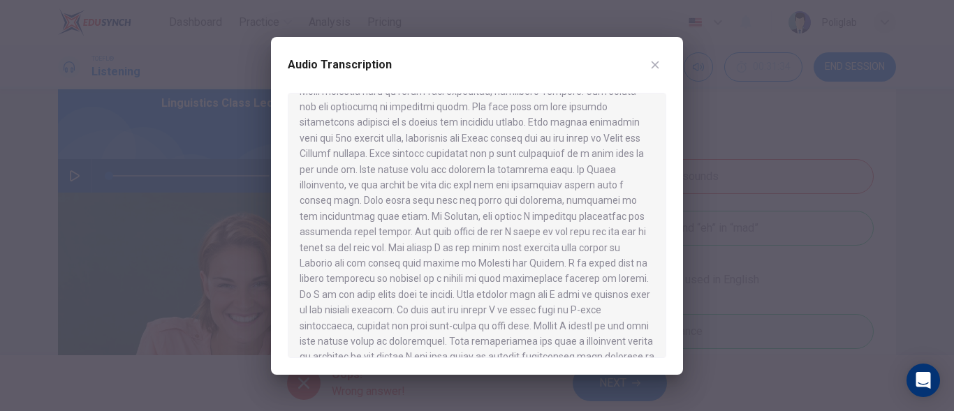
drag, startPoint x: 611, startPoint y: 182, endPoint x: 554, endPoint y: 216, distance: 66.1
click at [558, 216] on div at bounding box center [477, 225] width 378 height 265
drag, startPoint x: 435, startPoint y: 216, endPoint x: 545, endPoint y: 216, distance: 109.6
click at [545, 216] on div at bounding box center [477, 225] width 378 height 265
drag, startPoint x: 474, startPoint y: 219, endPoint x: 589, endPoint y: 214, distance: 114.6
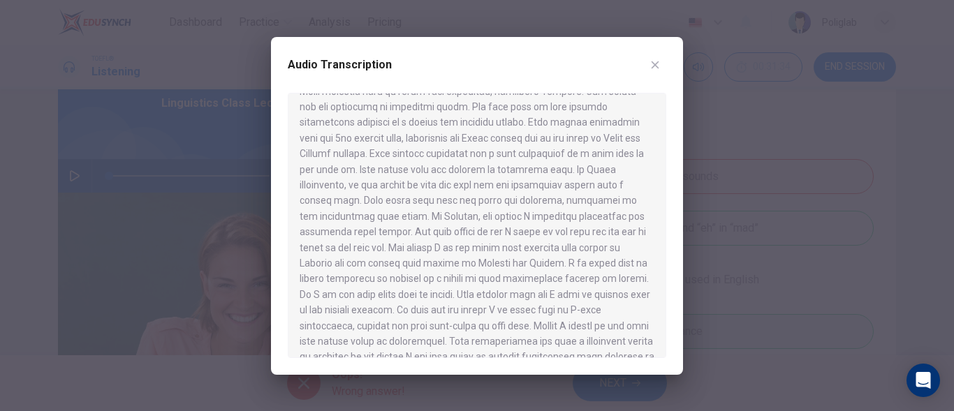
click at [589, 214] on div at bounding box center [477, 225] width 378 height 265
click at [619, 213] on div at bounding box center [477, 225] width 378 height 265
click at [657, 66] on icon "button" at bounding box center [654, 64] width 11 height 11
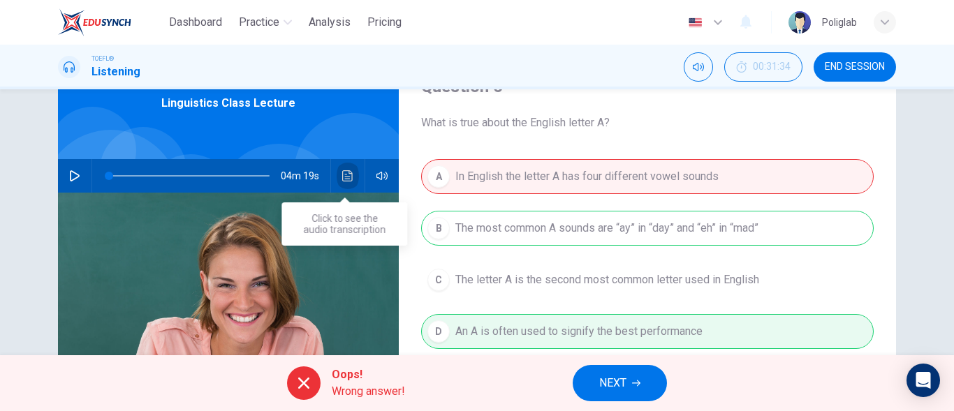
click at [342, 170] on icon "Click to see the audio transcription" at bounding box center [347, 175] width 10 height 11
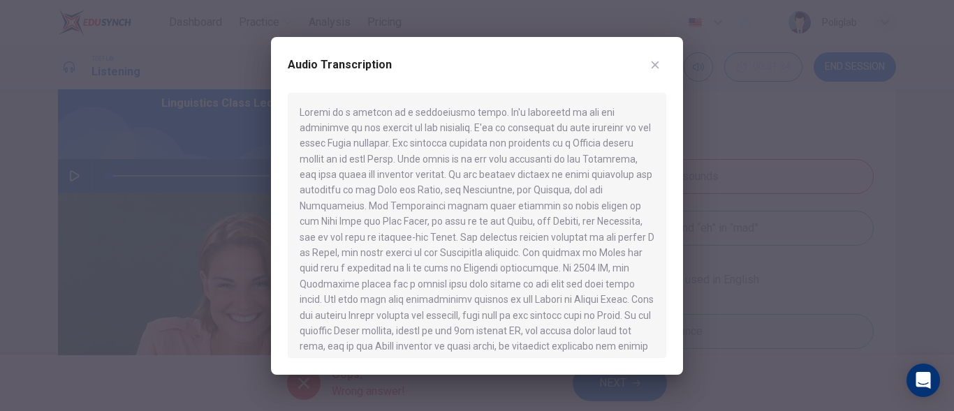
scroll to position [70, 0]
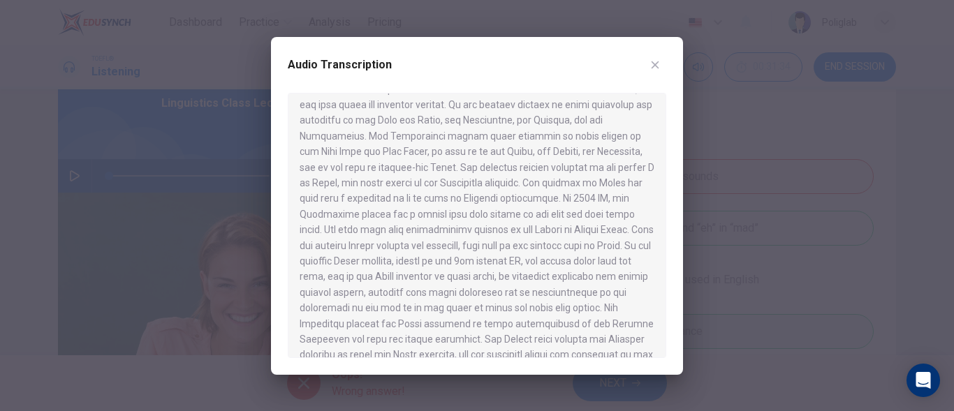
click at [649, 71] on button "button" at bounding box center [655, 65] width 22 height 22
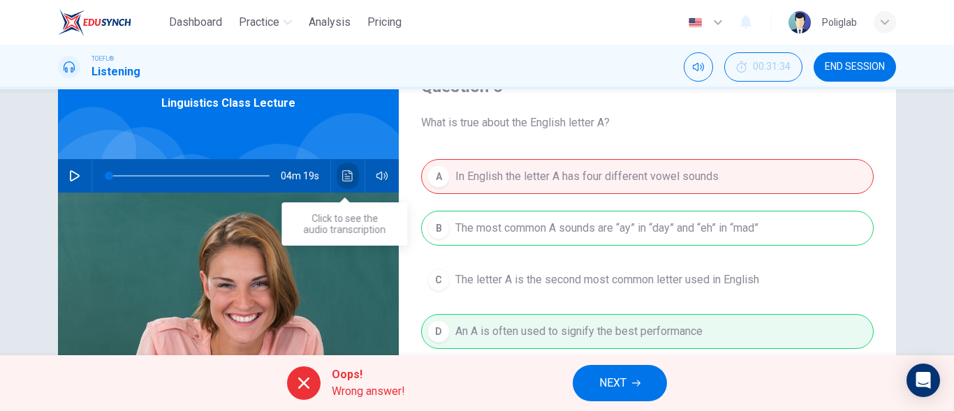
click at [355, 178] on button "Click to see the audio transcription" at bounding box center [348, 176] width 22 height 34
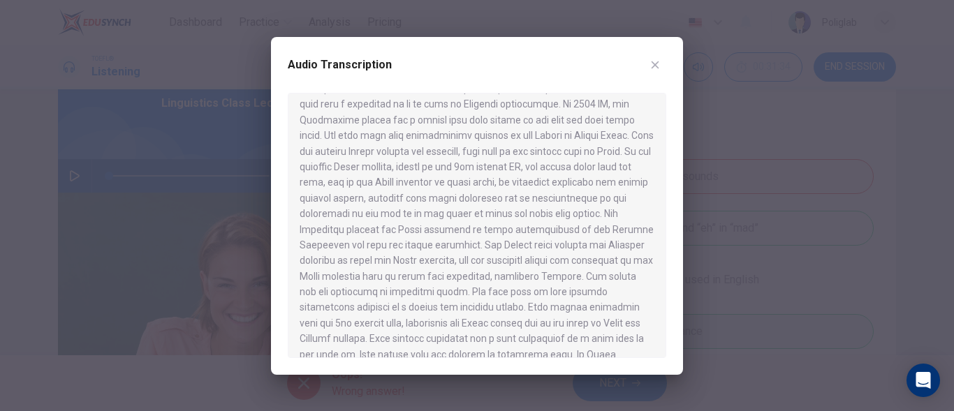
scroll to position [209, 0]
drag, startPoint x: 561, startPoint y: 227, endPoint x: 628, endPoint y: 237, distance: 67.8
click at [628, 237] on div at bounding box center [477, 225] width 378 height 265
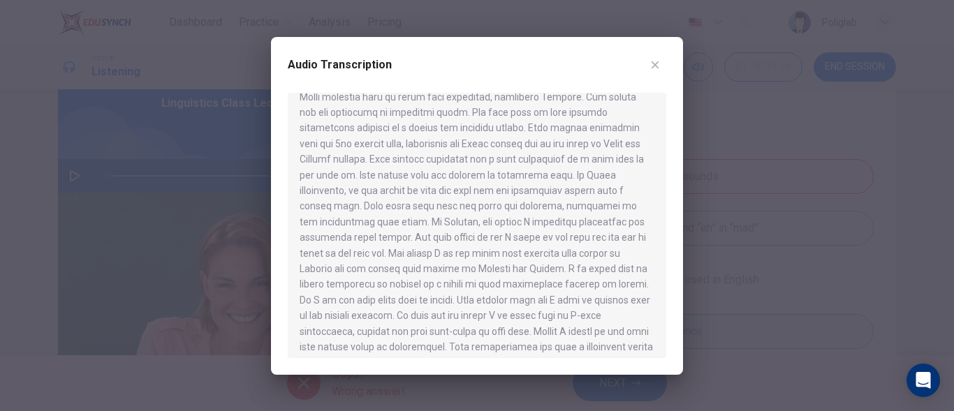
scroll to position [313, 0]
click at [651, 64] on icon "button" at bounding box center [654, 64] width 11 height 11
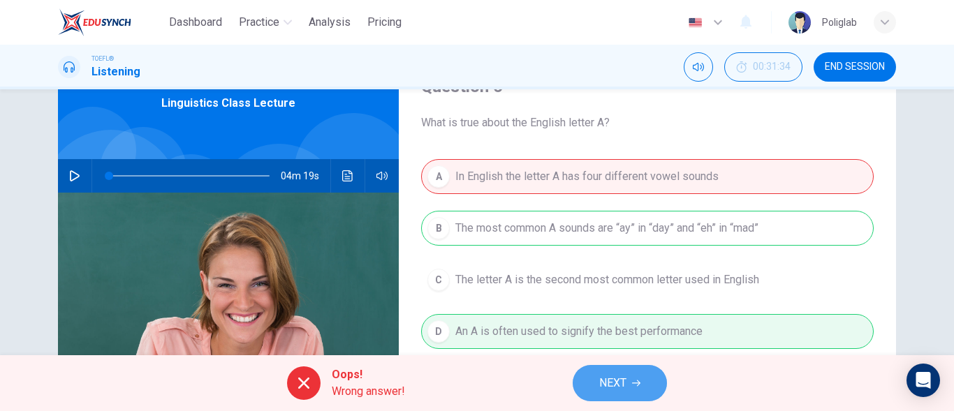
click at [633, 380] on icon "button" at bounding box center [636, 383] width 8 height 8
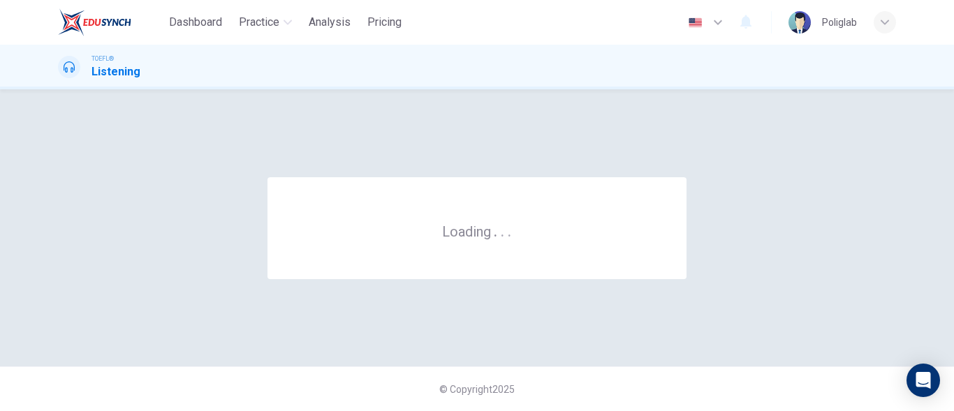
scroll to position [0, 0]
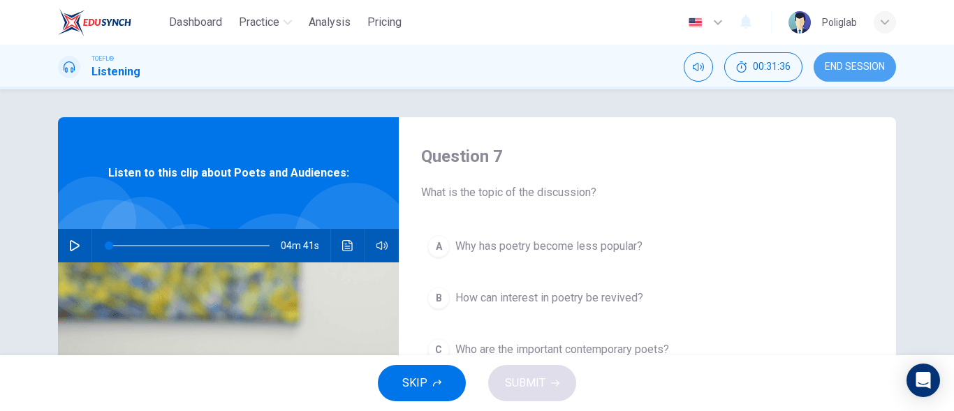
click at [855, 66] on span "END SESSION" at bounding box center [855, 66] width 60 height 11
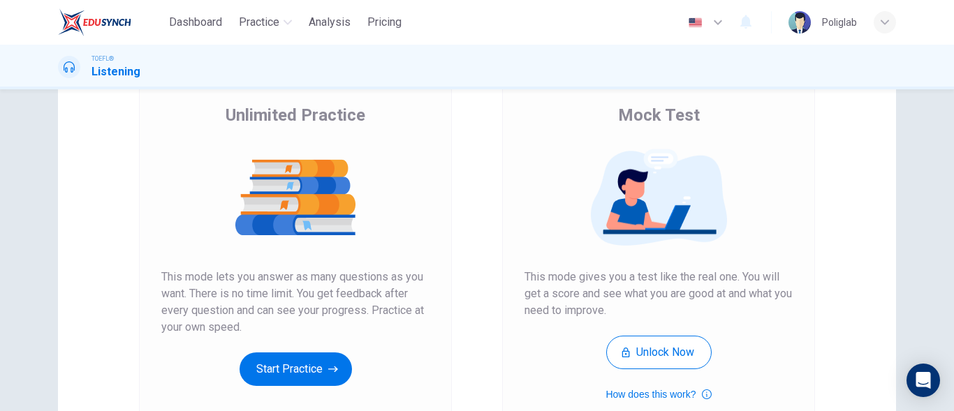
scroll to position [140, 0]
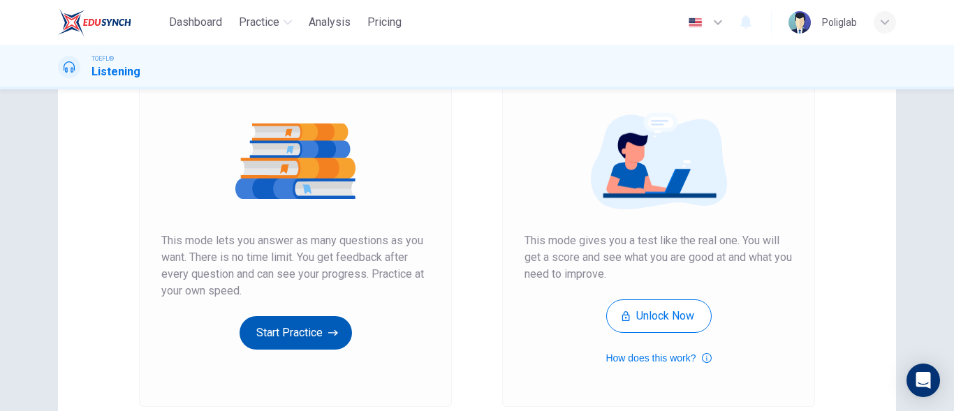
click at [313, 327] on button "Start Practice" at bounding box center [295, 333] width 112 height 34
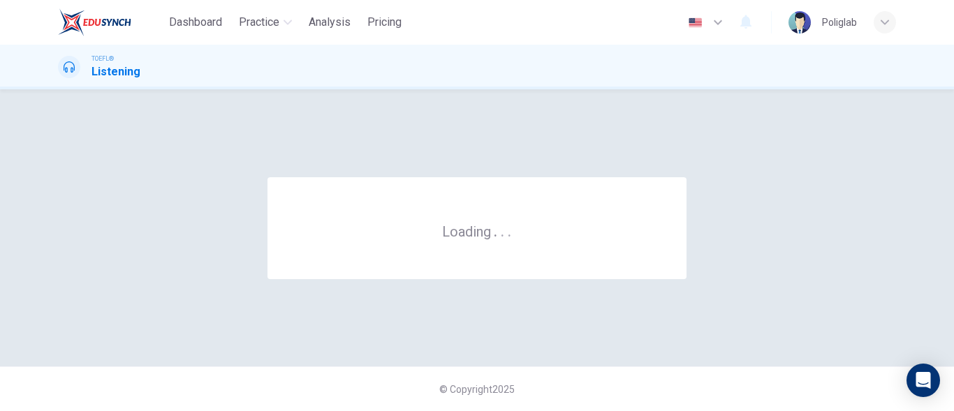
scroll to position [0, 0]
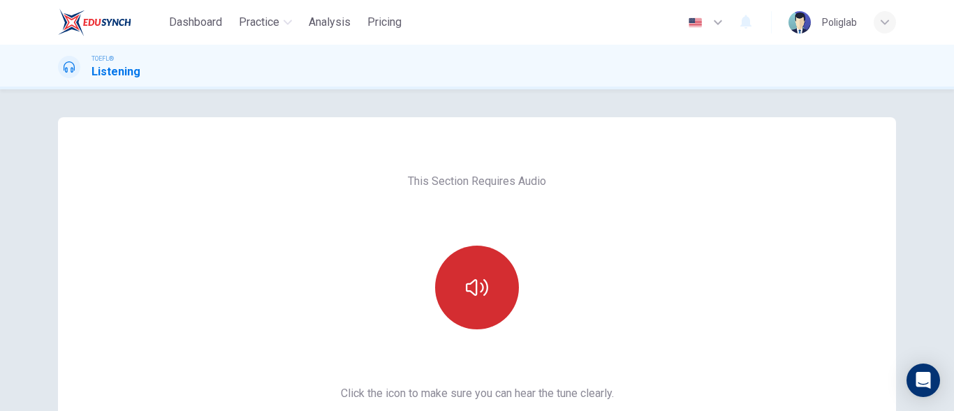
click at [477, 267] on button "button" at bounding box center [477, 288] width 84 height 84
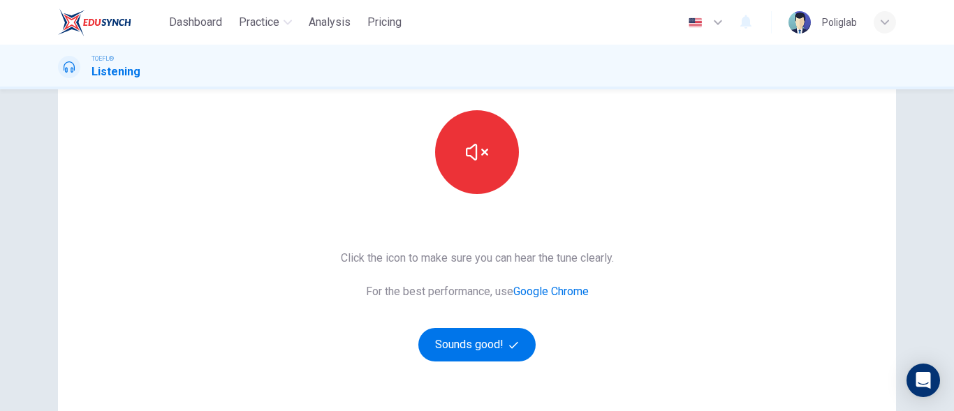
scroll to position [140, 0]
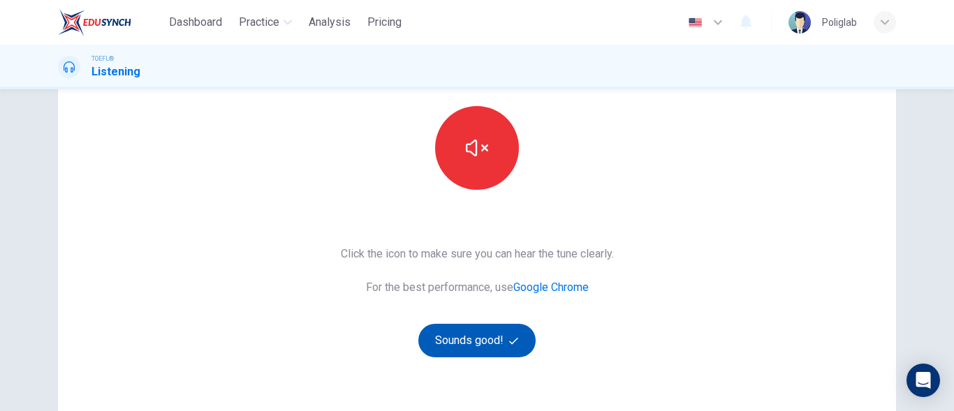
click at [495, 343] on button "Sounds good!" at bounding box center [476, 341] width 117 height 34
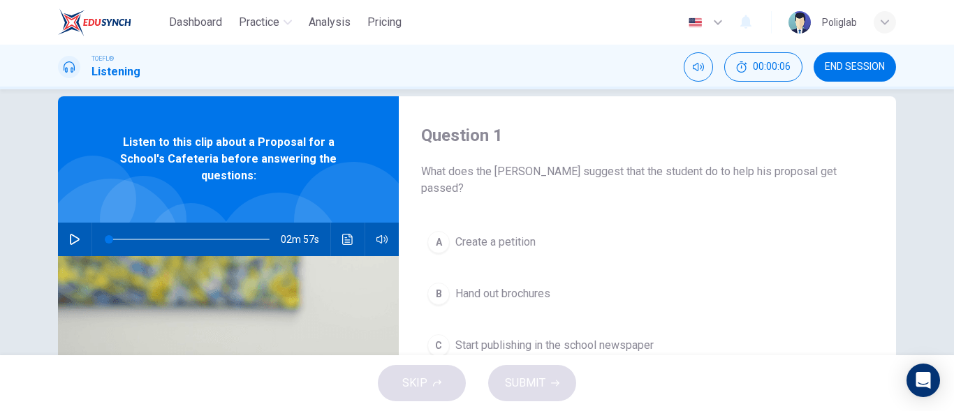
scroll to position [0, 0]
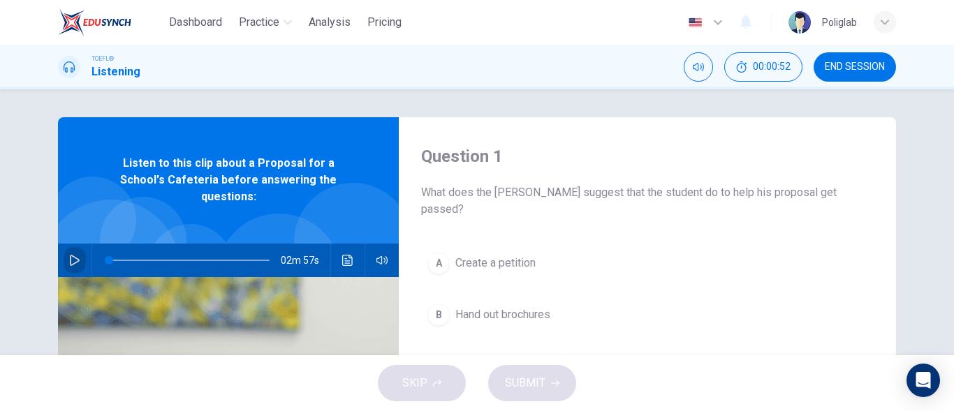
click at [73, 255] on icon "button" at bounding box center [74, 260] width 11 height 11
click at [908, 239] on div "Question 1 What does the dean suggest that the student do to help his proposal …" at bounding box center [477, 359] width 882 height 485
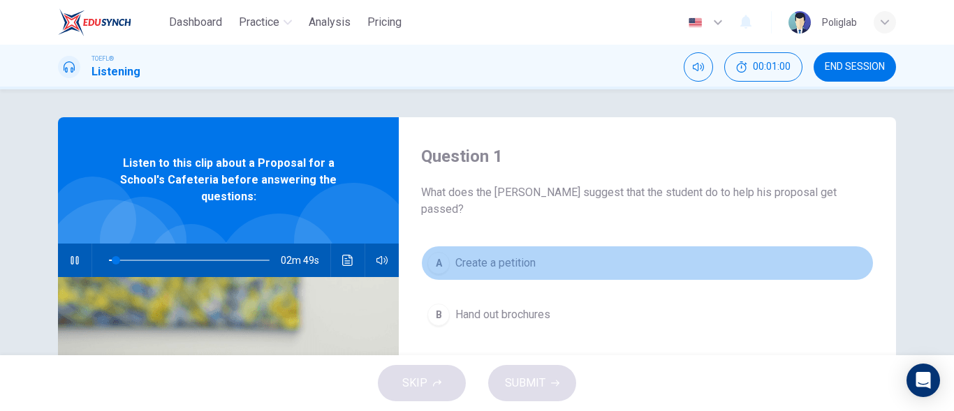
click at [778, 248] on button "A Create a petition" at bounding box center [647, 263] width 452 height 35
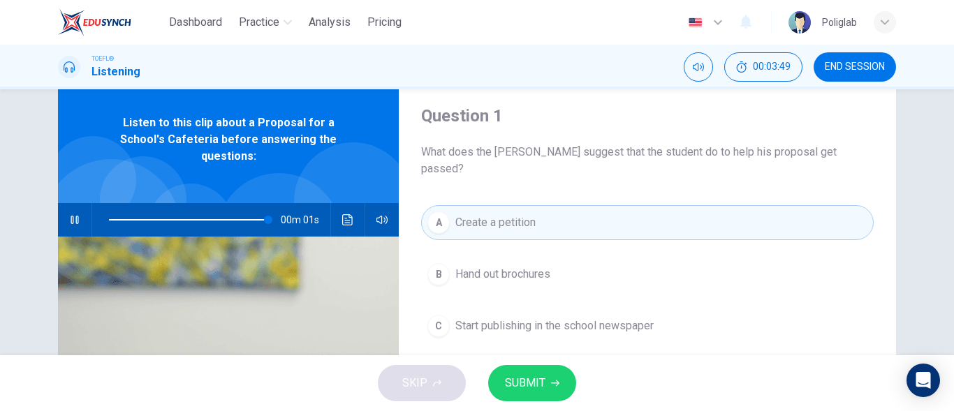
scroll to position [70, 0]
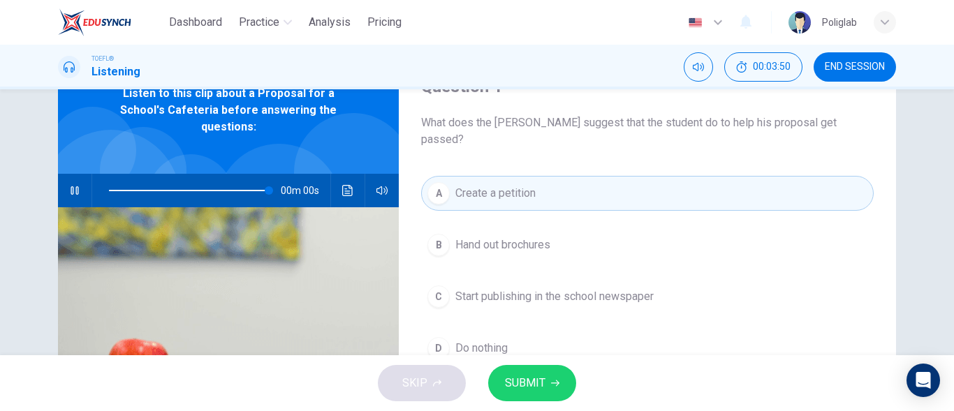
type input "0"
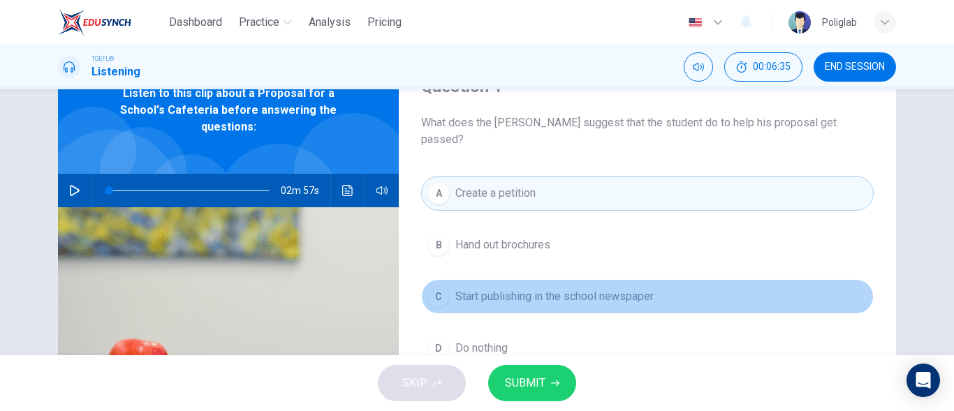
click at [638, 288] on span "Start publishing in the school newspaper" at bounding box center [554, 296] width 198 height 17
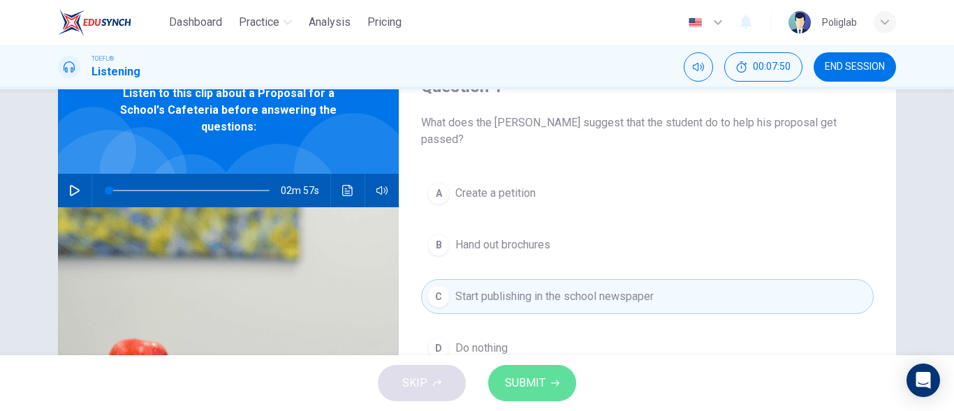
click at [526, 378] on span "SUBMIT" at bounding box center [525, 384] width 40 height 20
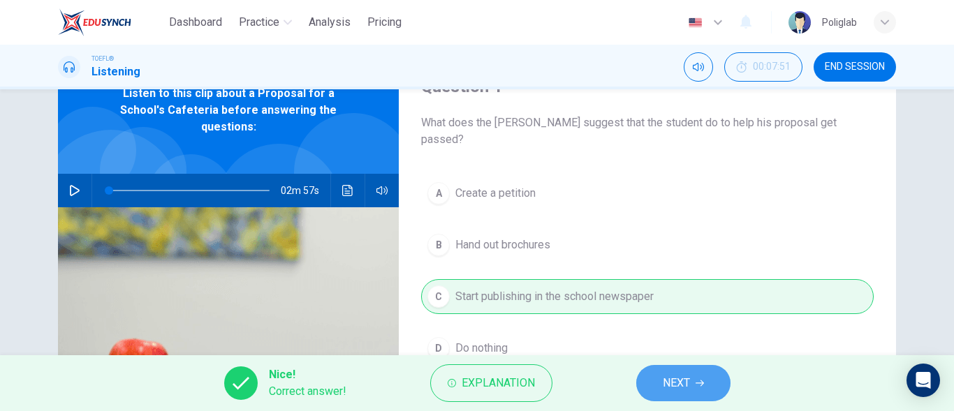
click at [685, 388] on span "NEXT" at bounding box center [676, 384] width 27 height 20
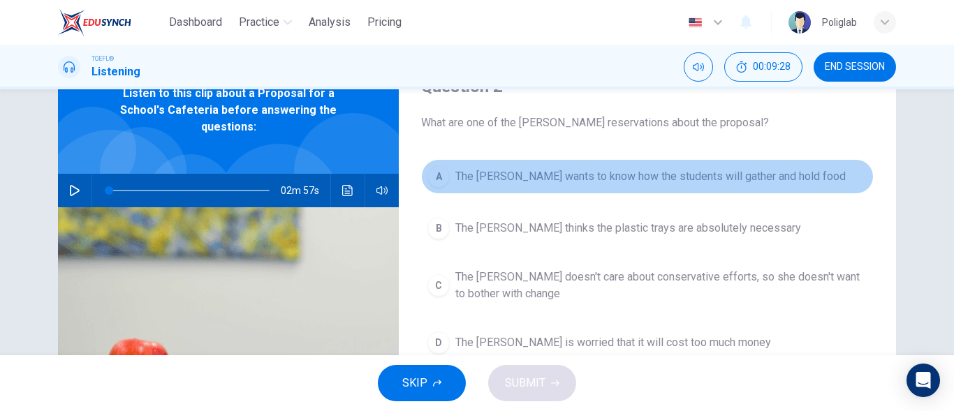
click at [629, 175] on span "The dean wants to know how the students will gather and hold food" at bounding box center [650, 176] width 390 height 17
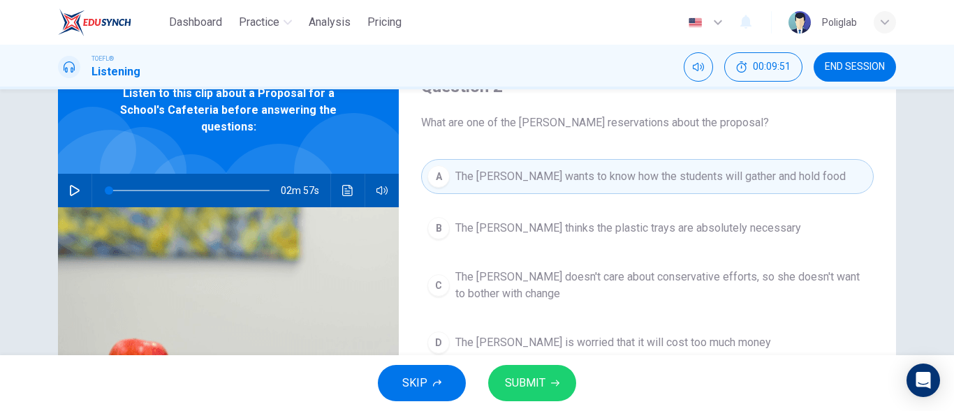
click at [543, 378] on span "SUBMIT" at bounding box center [525, 384] width 40 height 20
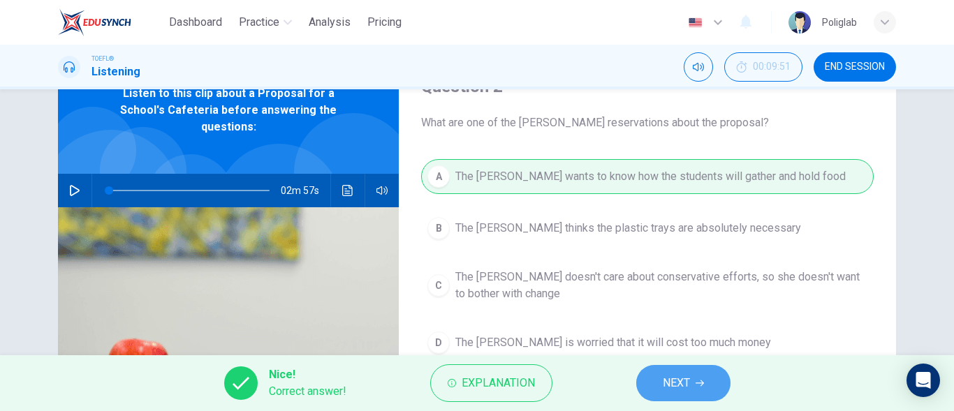
click at [674, 379] on span "NEXT" at bounding box center [676, 384] width 27 height 20
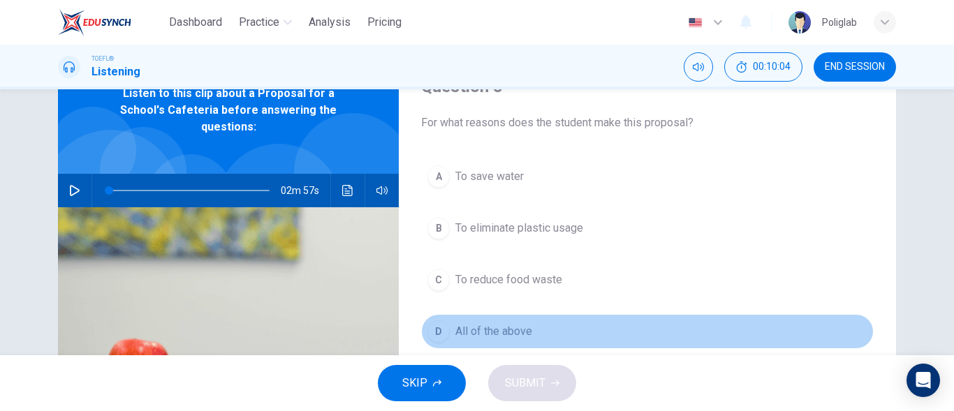
click at [519, 334] on span "All of the above" at bounding box center [493, 331] width 77 height 17
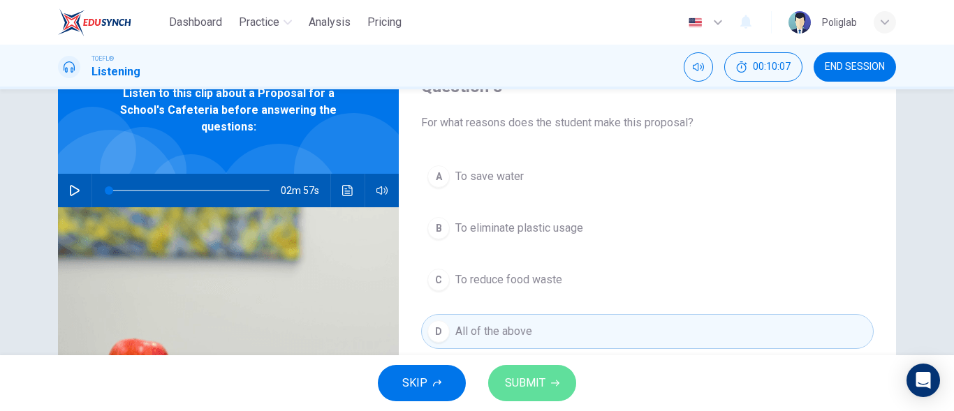
click at [556, 385] on icon "button" at bounding box center [555, 383] width 8 height 8
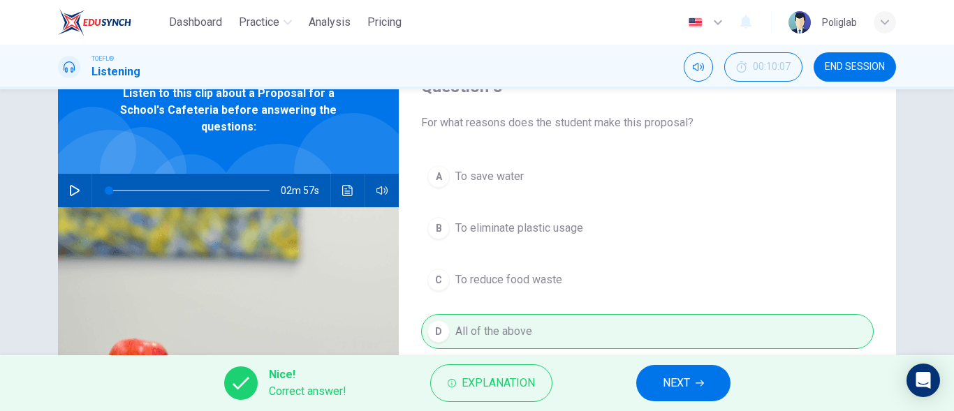
click at [708, 385] on button "NEXT" at bounding box center [683, 383] width 94 height 36
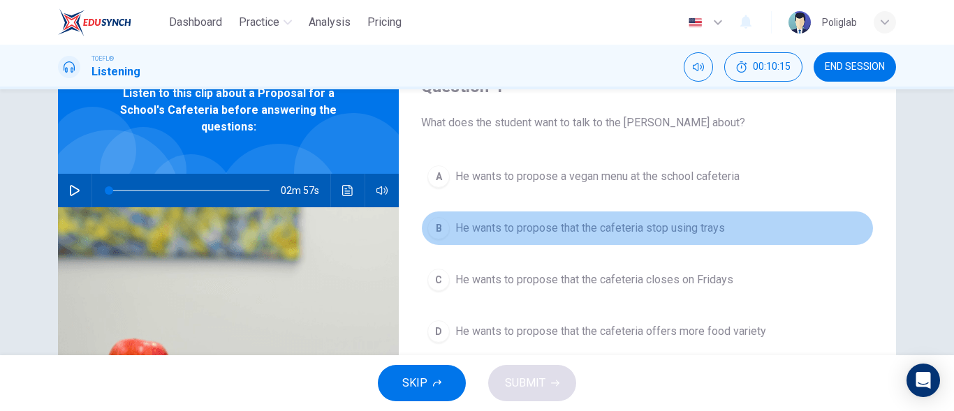
click at [538, 235] on span "He wants to propose that the cafeteria stop using trays" at bounding box center [589, 228] width 269 height 17
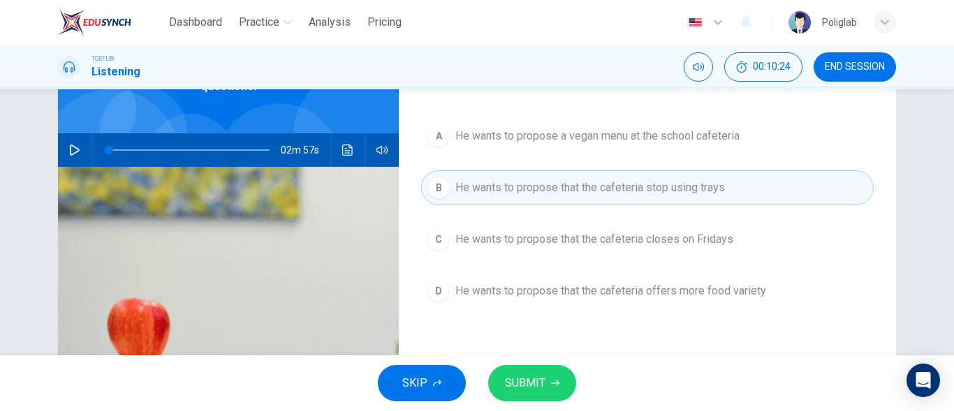
scroll to position [140, 0]
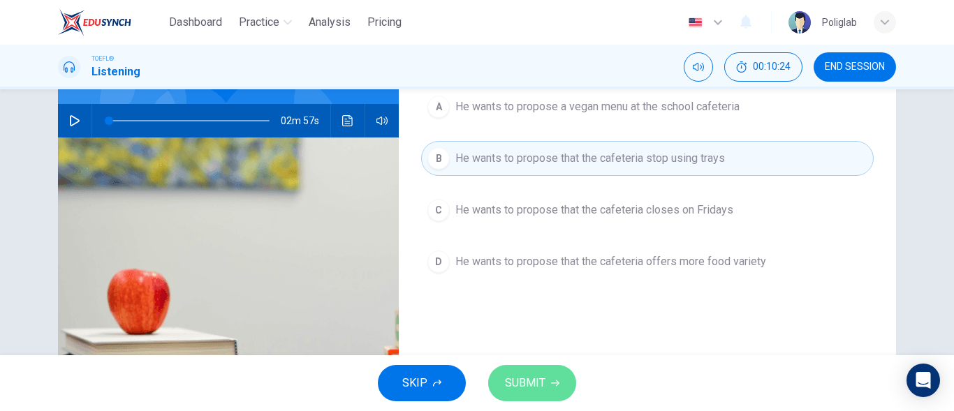
click at [542, 376] on span "SUBMIT" at bounding box center [525, 384] width 40 height 20
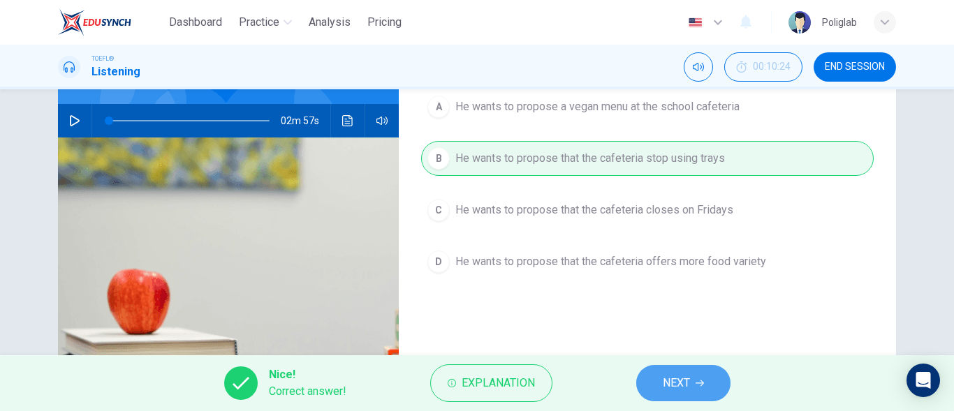
click at [679, 378] on span "NEXT" at bounding box center [676, 384] width 27 height 20
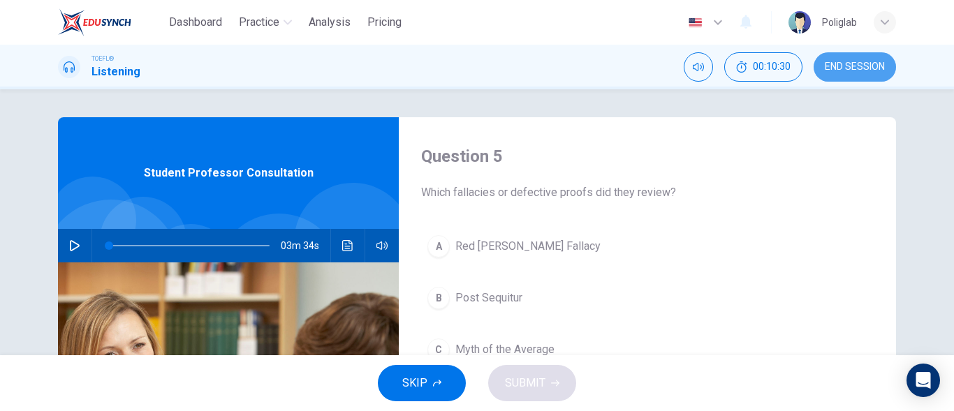
click at [866, 67] on span "END SESSION" at bounding box center [855, 66] width 60 height 11
